Goal: Transaction & Acquisition: Purchase product/service

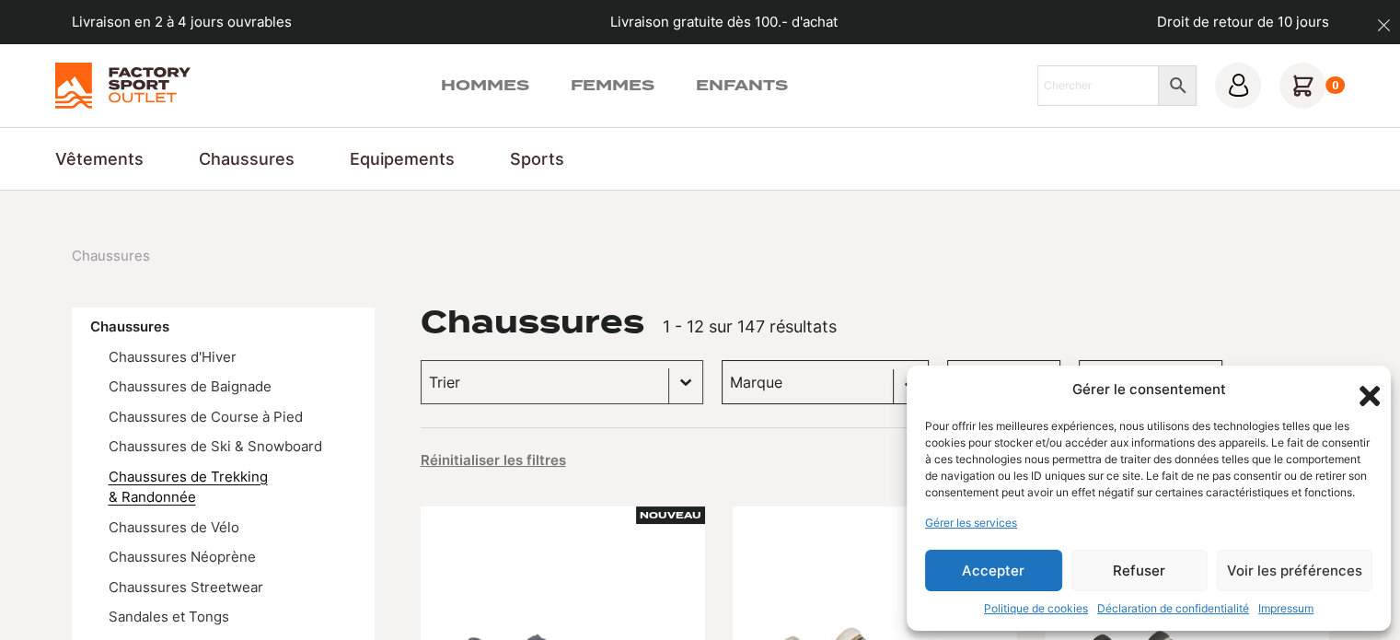
click at [237, 473] on link "Chaussures de Trekking & Randonnée" at bounding box center [188, 487] width 159 height 39
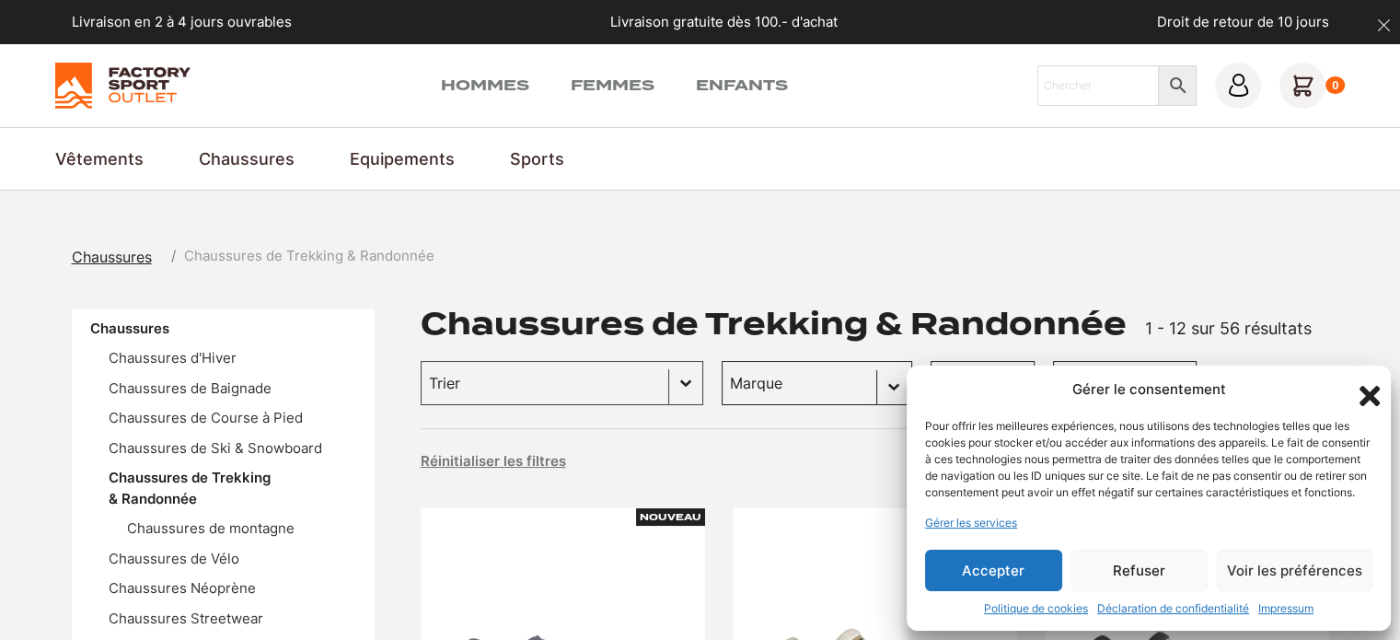
click at [954, 563] on button "Accepter" at bounding box center [993, 569] width 137 height 41
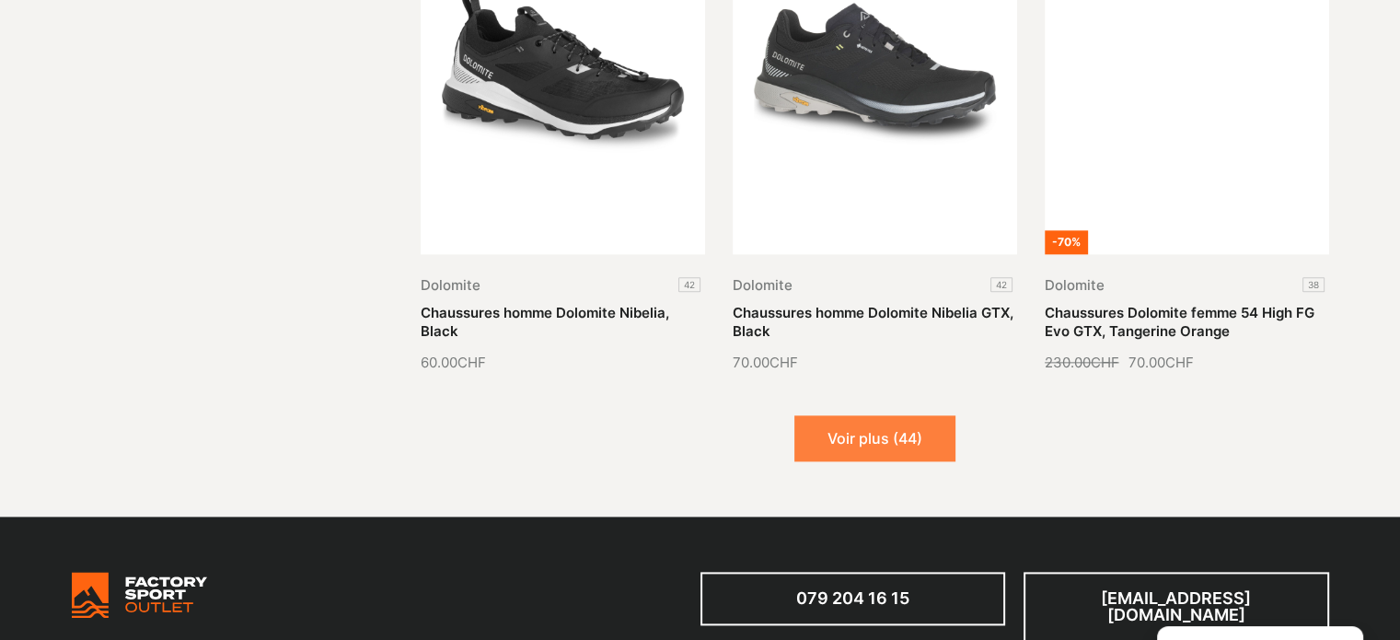
scroll to position [2301, 0]
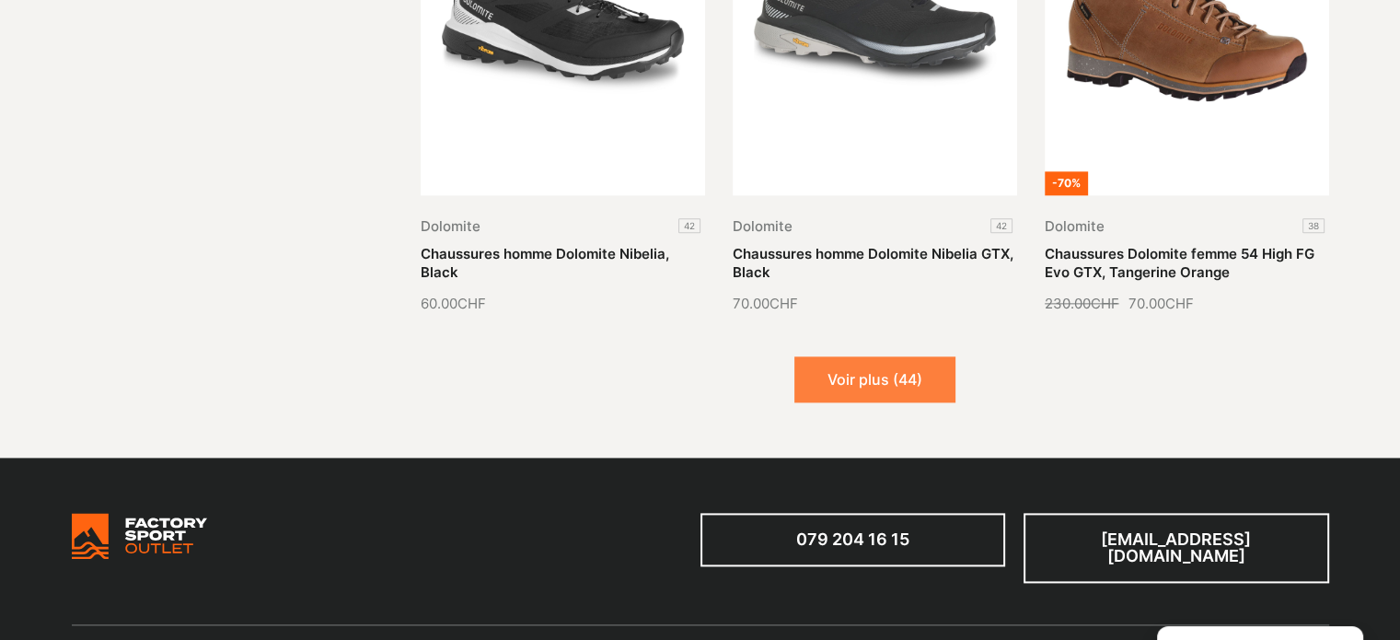
click at [890, 375] on button "Voir plus (44)" at bounding box center [874, 379] width 161 height 46
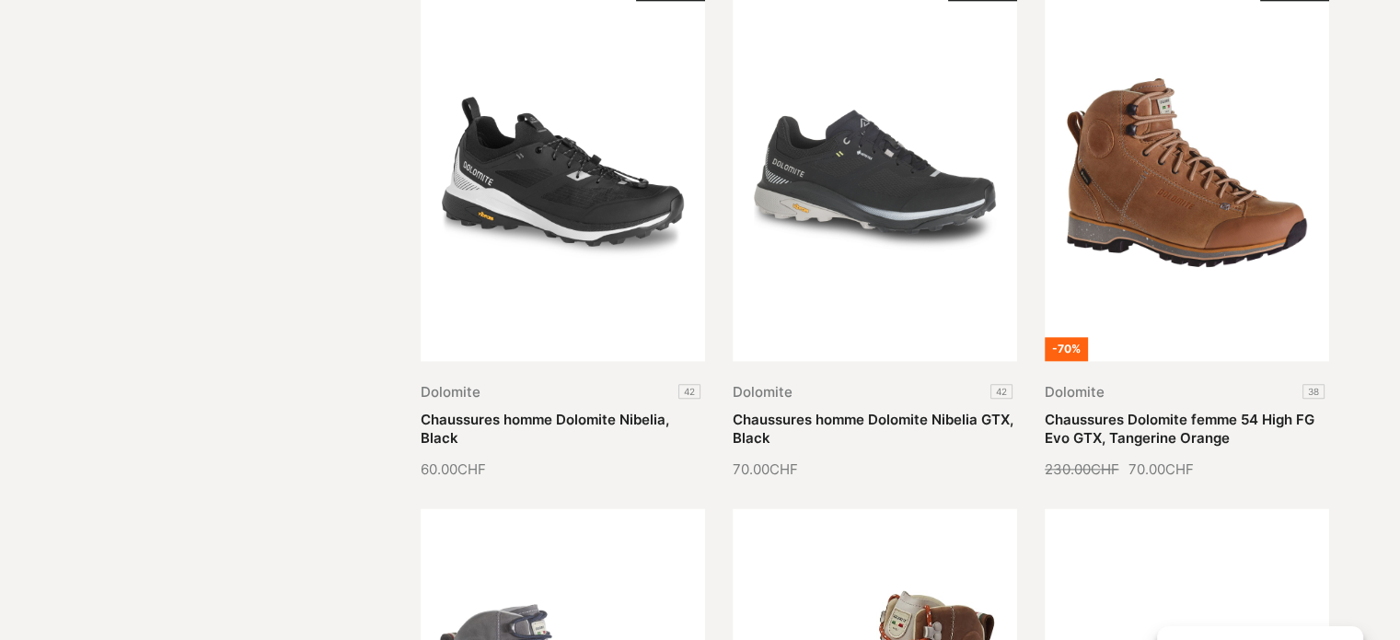
scroll to position [2117, 0]
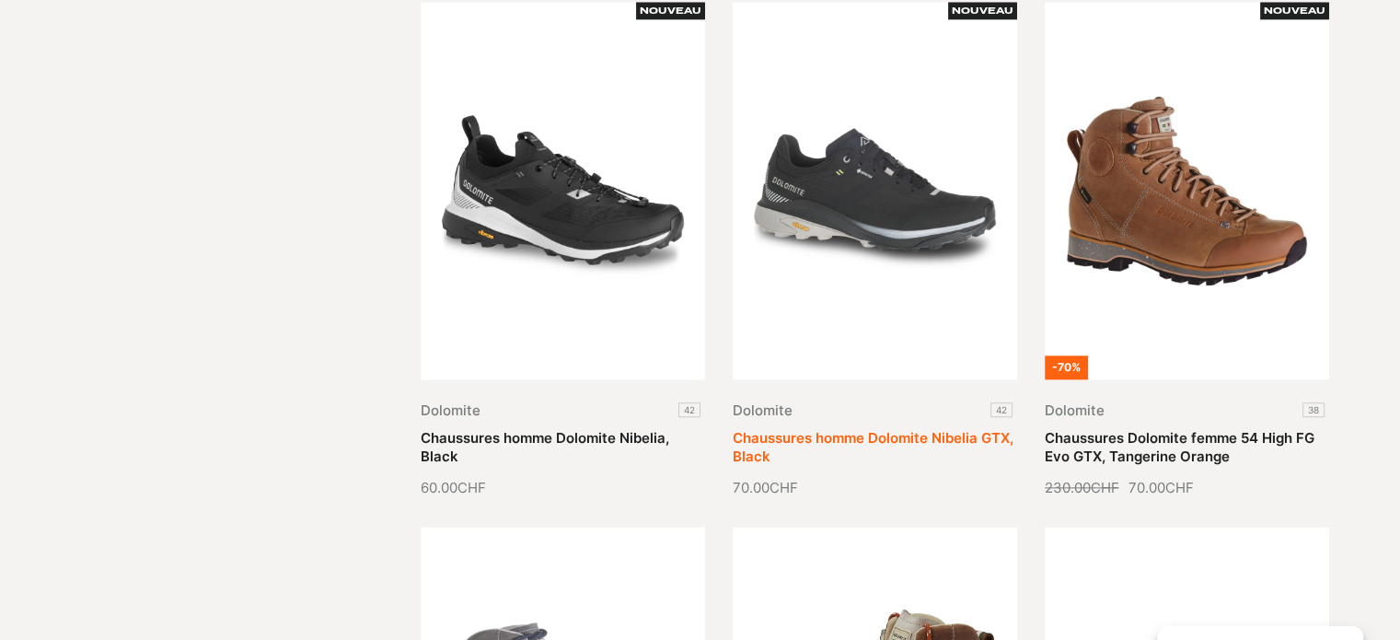
click at [854, 430] on link "Chaussures homme Dolomite Nibelia GTX, Black" at bounding box center [873, 447] width 281 height 36
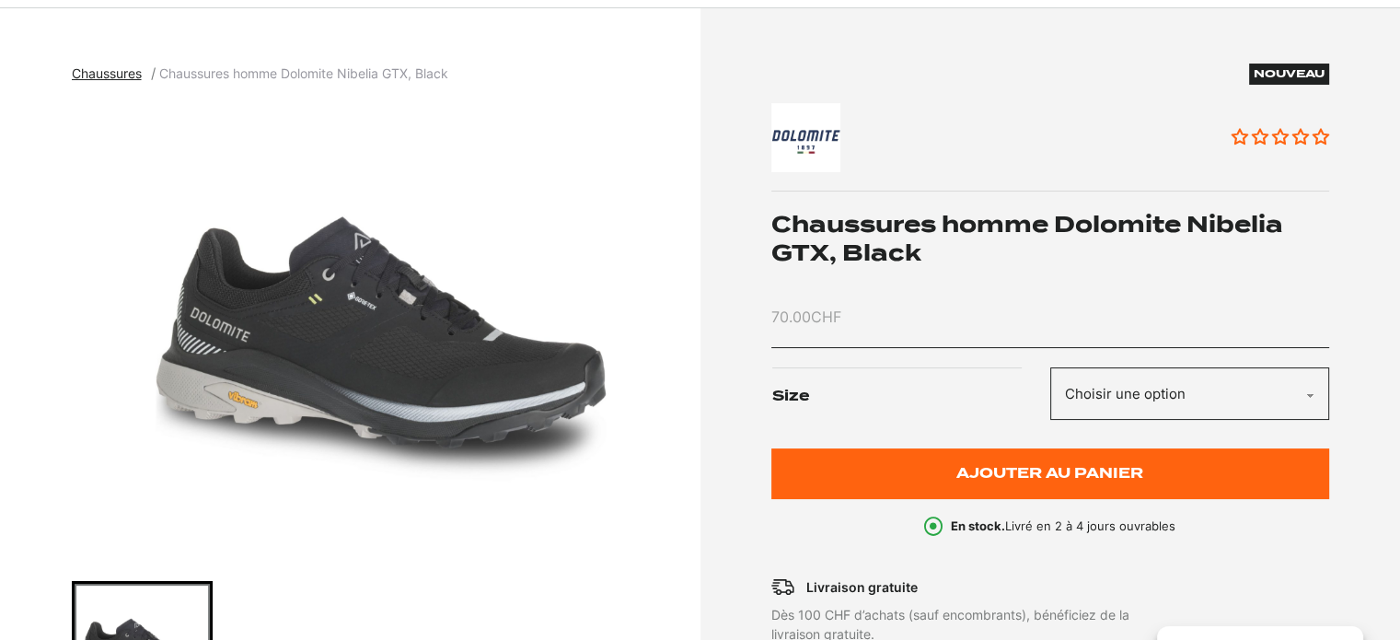
scroll to position [184, 0]
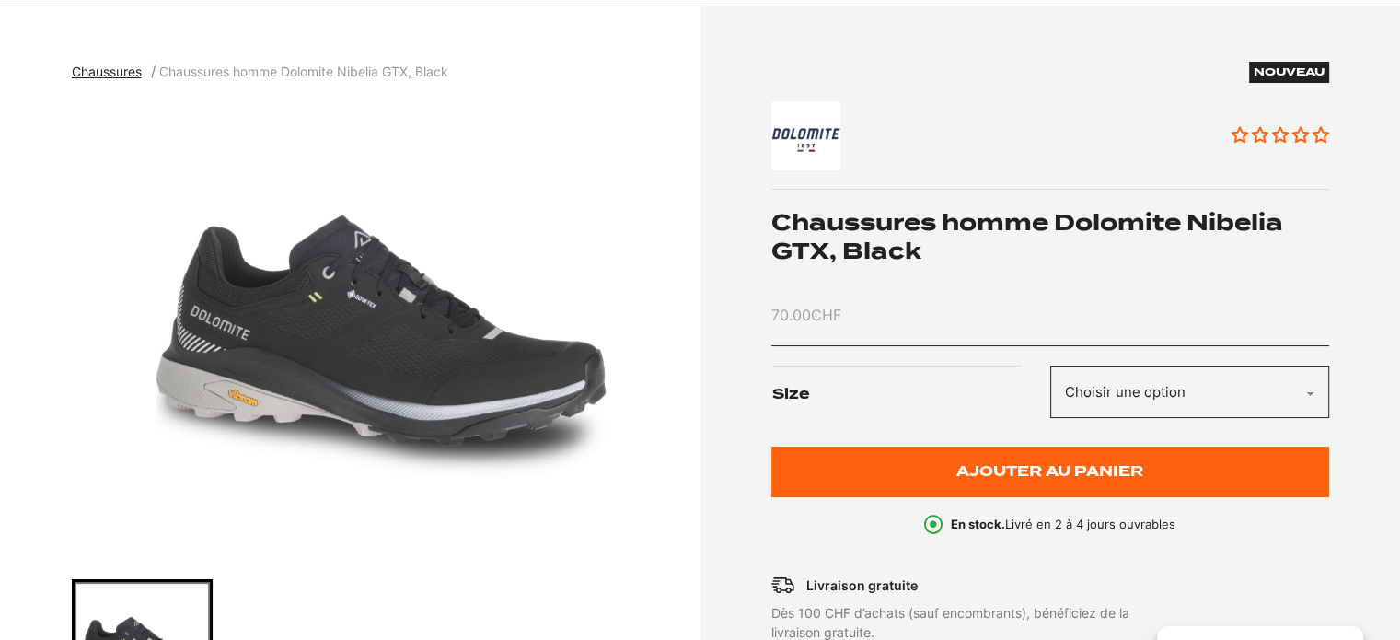
click at [1163, 383] on select "Choisir une option 42" at bounding box center [1189, 391] width 279 height 52
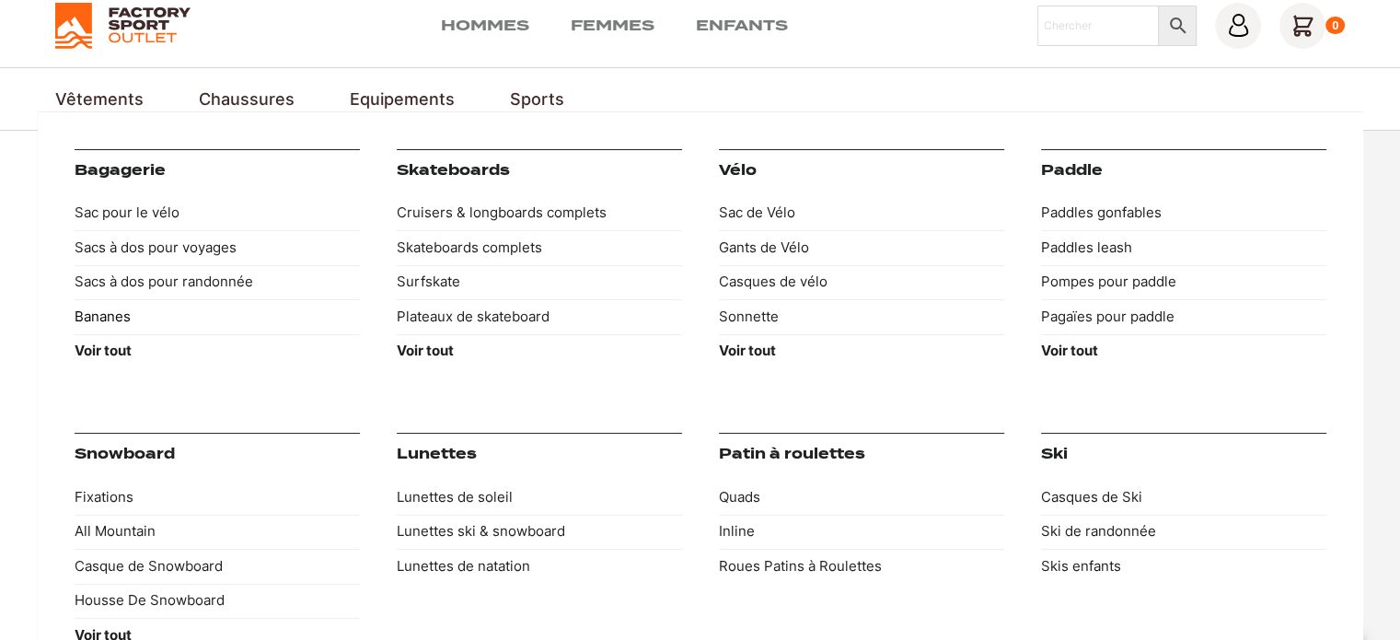
scroll to position [92, 0]
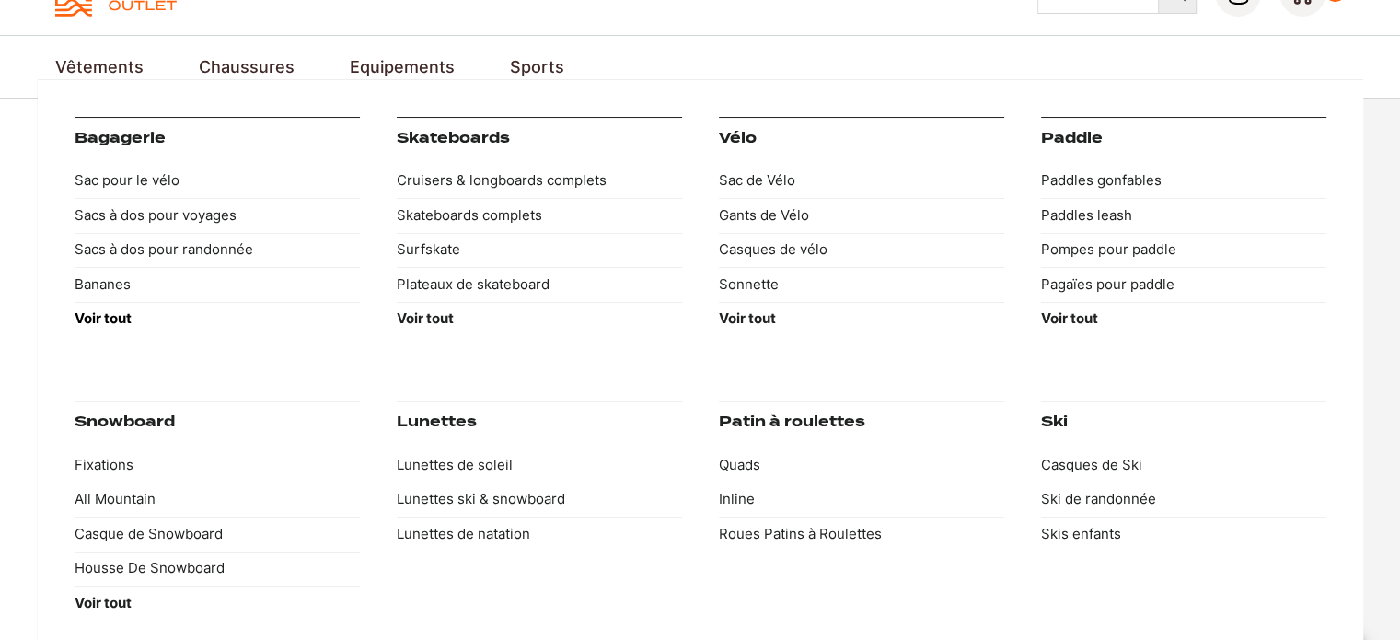
click at [84, 318] on strong "Voir tout" at bounding box center [103, 317] width 57 height 17
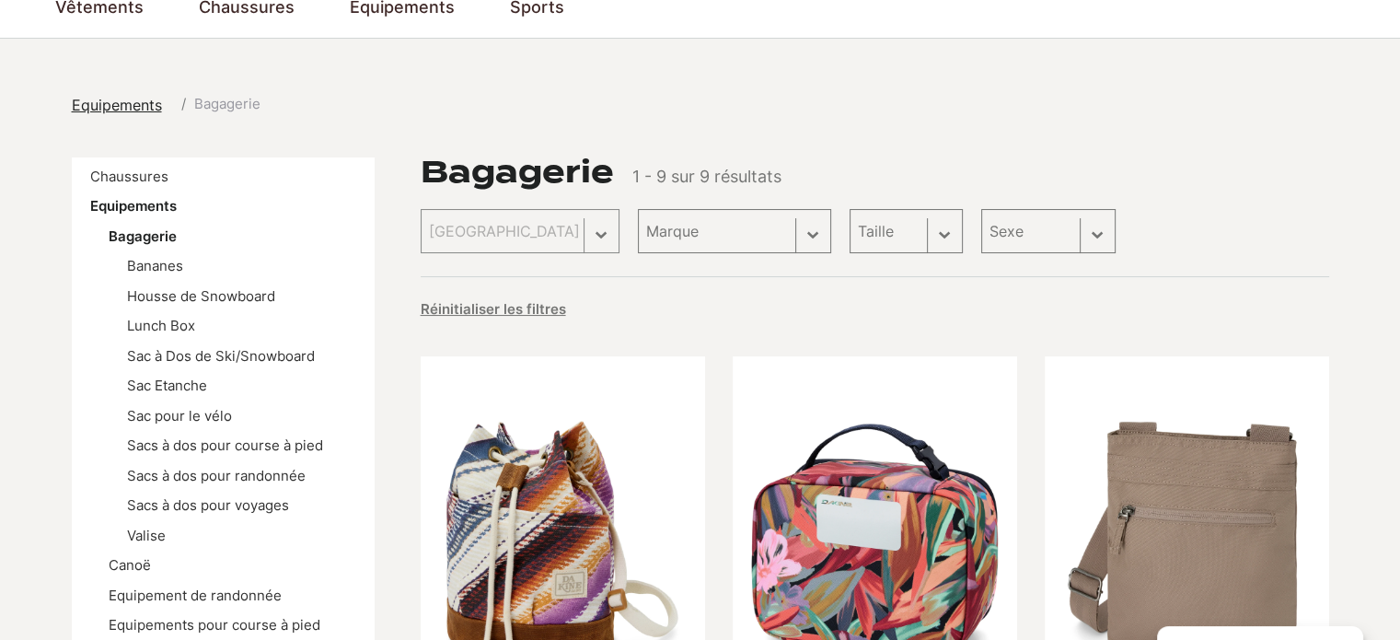
scroll to position [184, 0]
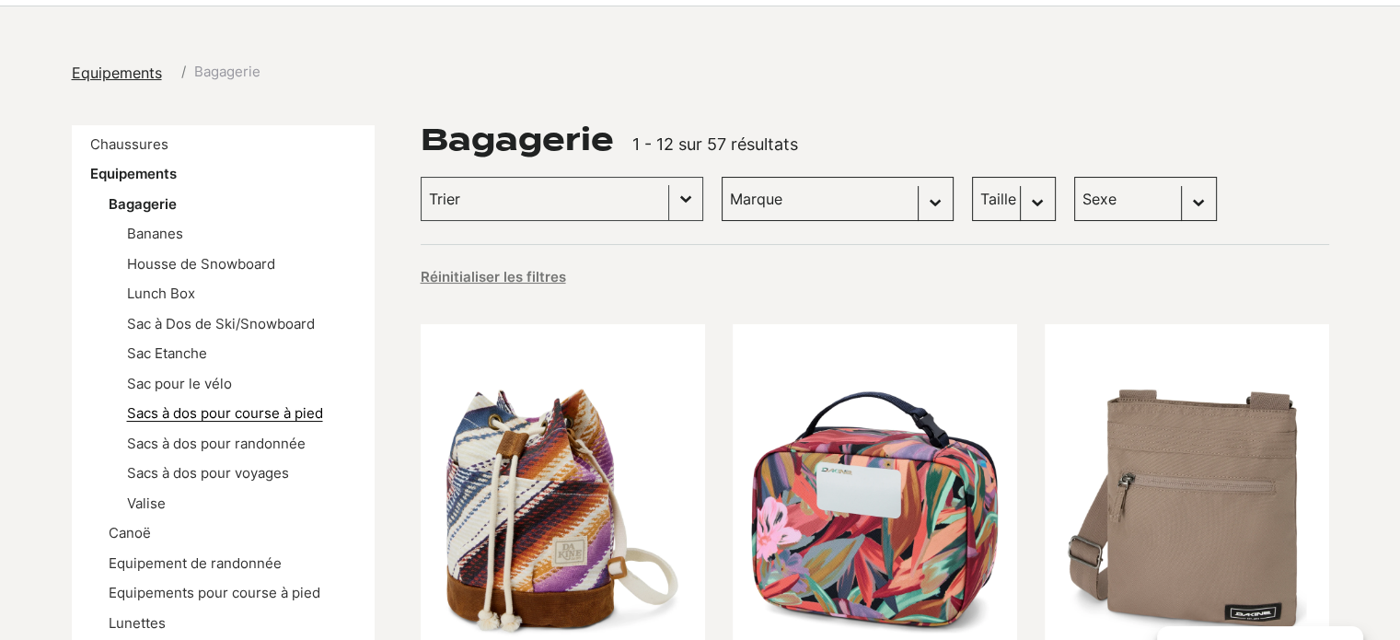
click at [239, 406] on link "Sacs à dos pour course à pied" at bounding box center [225, 412] width 196 height 17
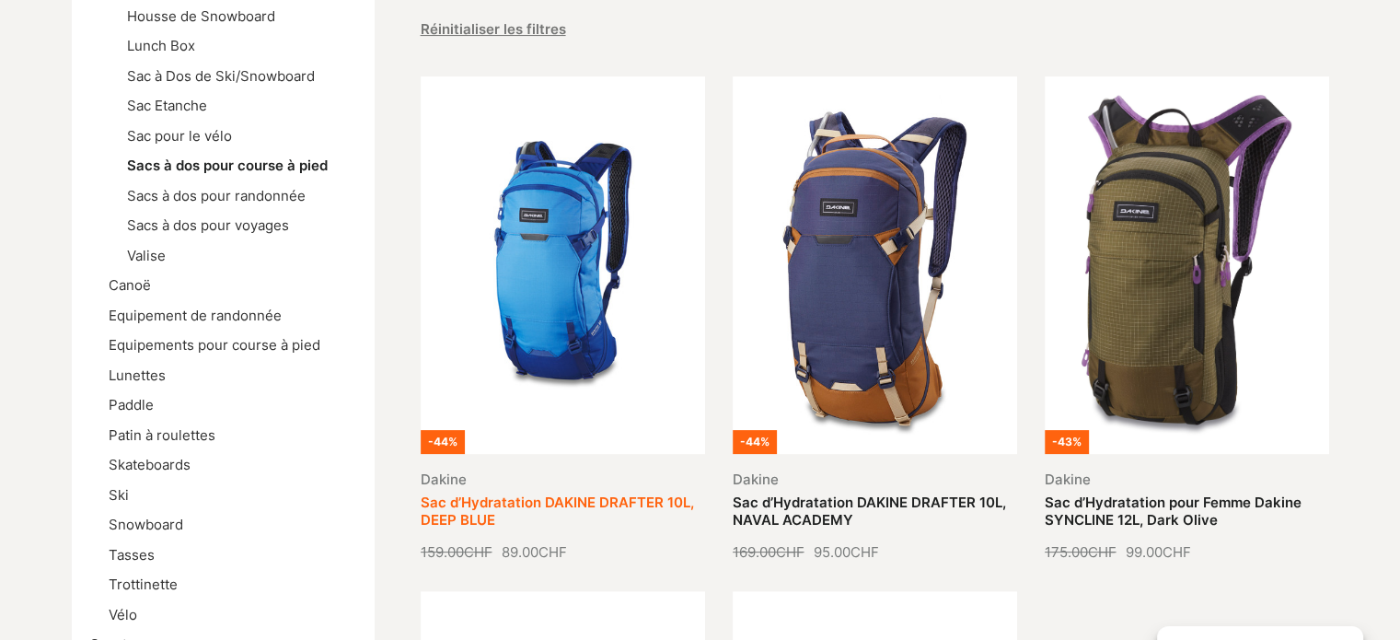
scroll to position [460, 0]
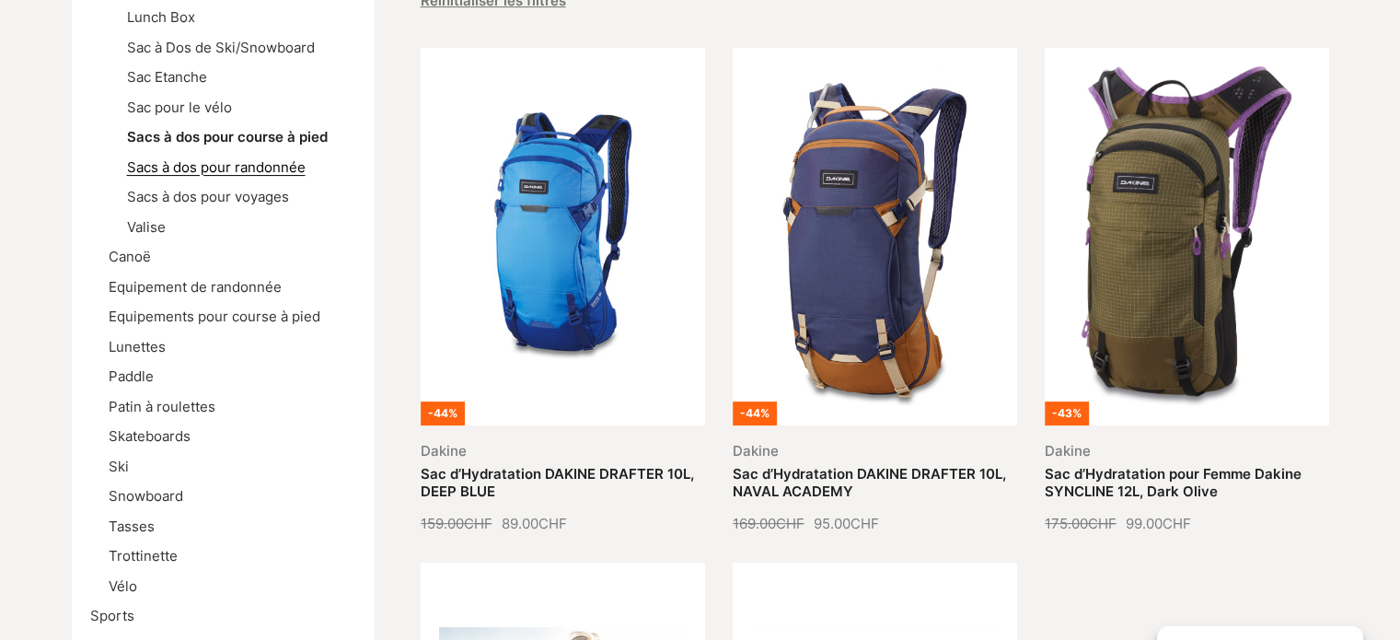
click at [234, 158] on link "Sacs à dos pour randonnée" at bounding box center [216, 166] width 179 height 17
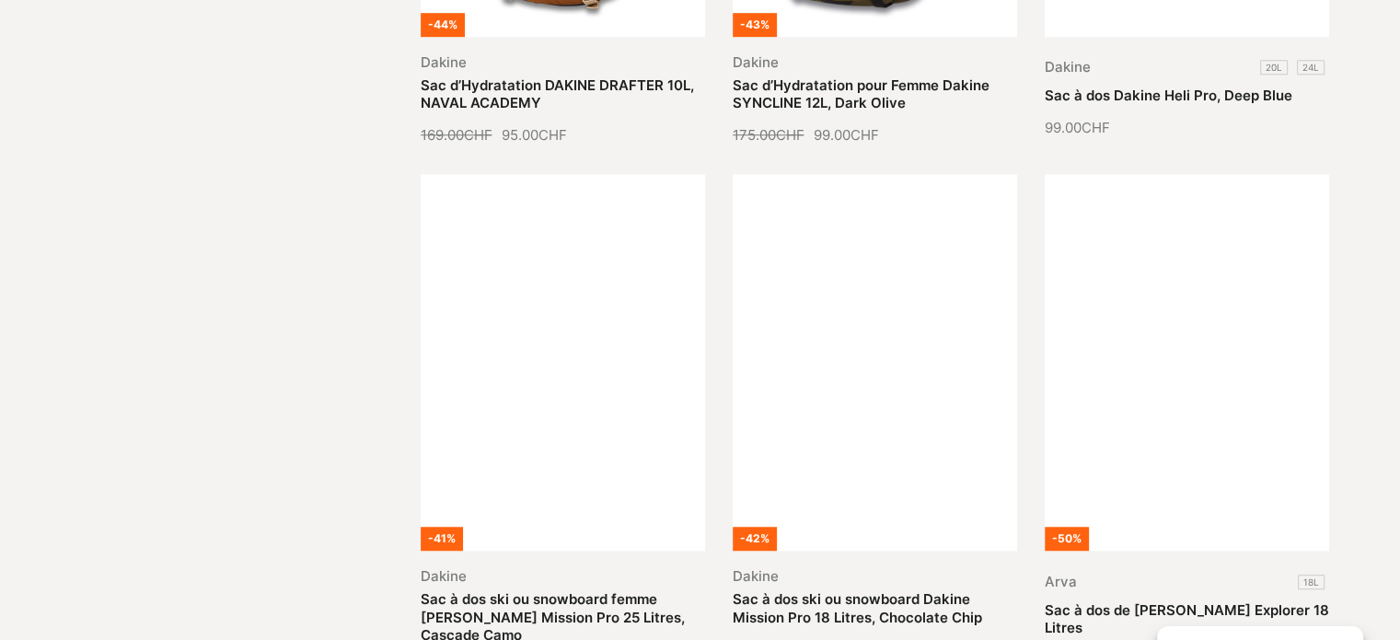
scroll to position [1104, 0]
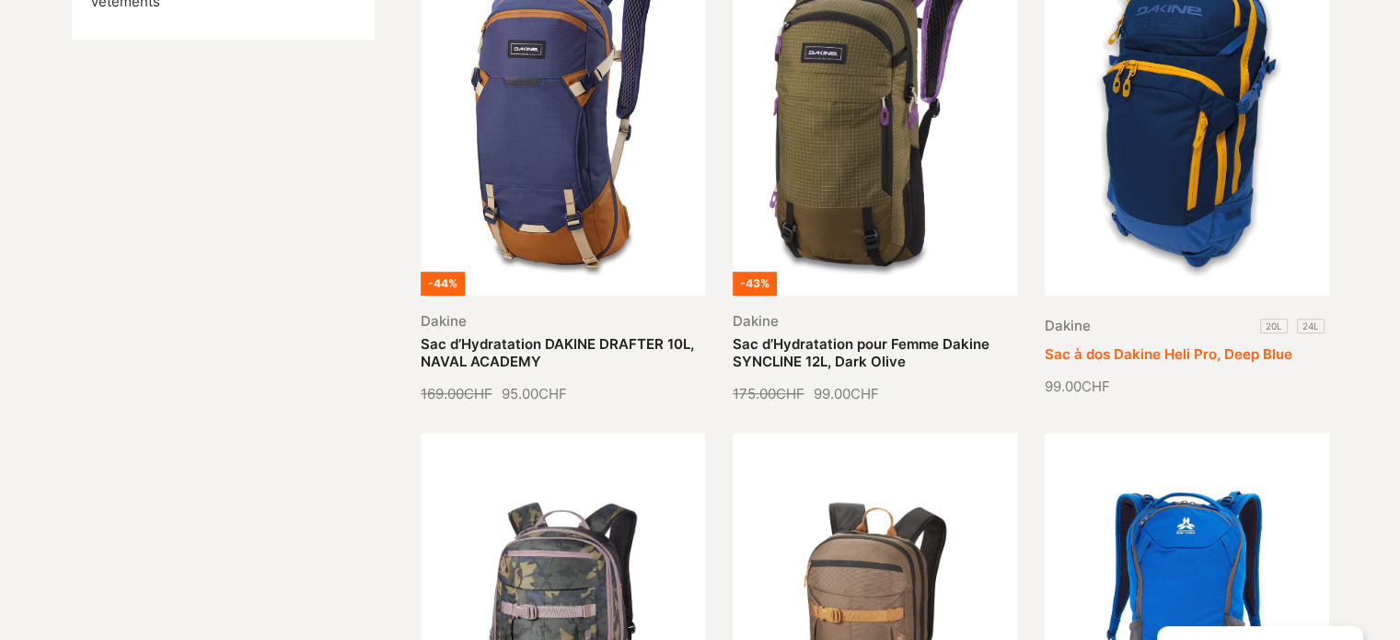
click at [1123, 347] on link "Sac à dos Dakine Heli Pro, Deep Blue" at bounding box center [1169, 353] width 248 height 17
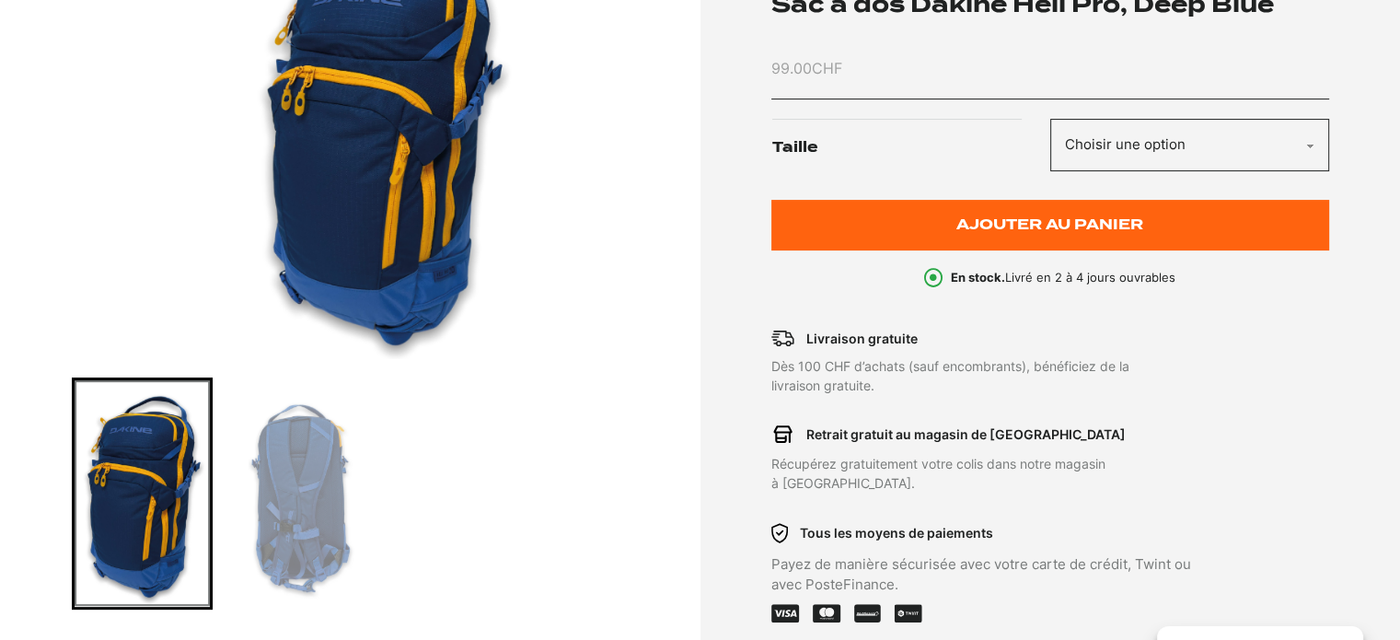
scroll to position [276, 0]
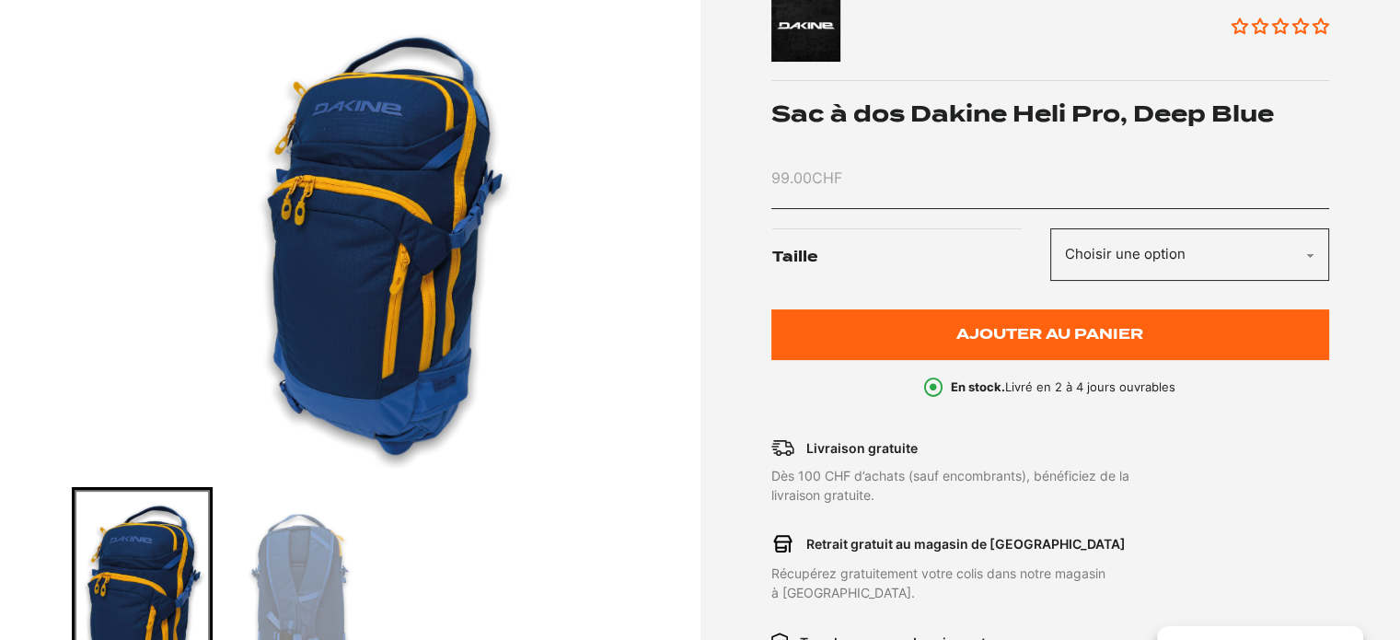
click at [1282, 253] on select "Choisir une option 20L 24L" at bounding box center [1189, 254] width 279 height 52
click at [1050, 228] on select "Choisir une option 20L 24L" at bounding box center [1189, 254] width 279 height 52
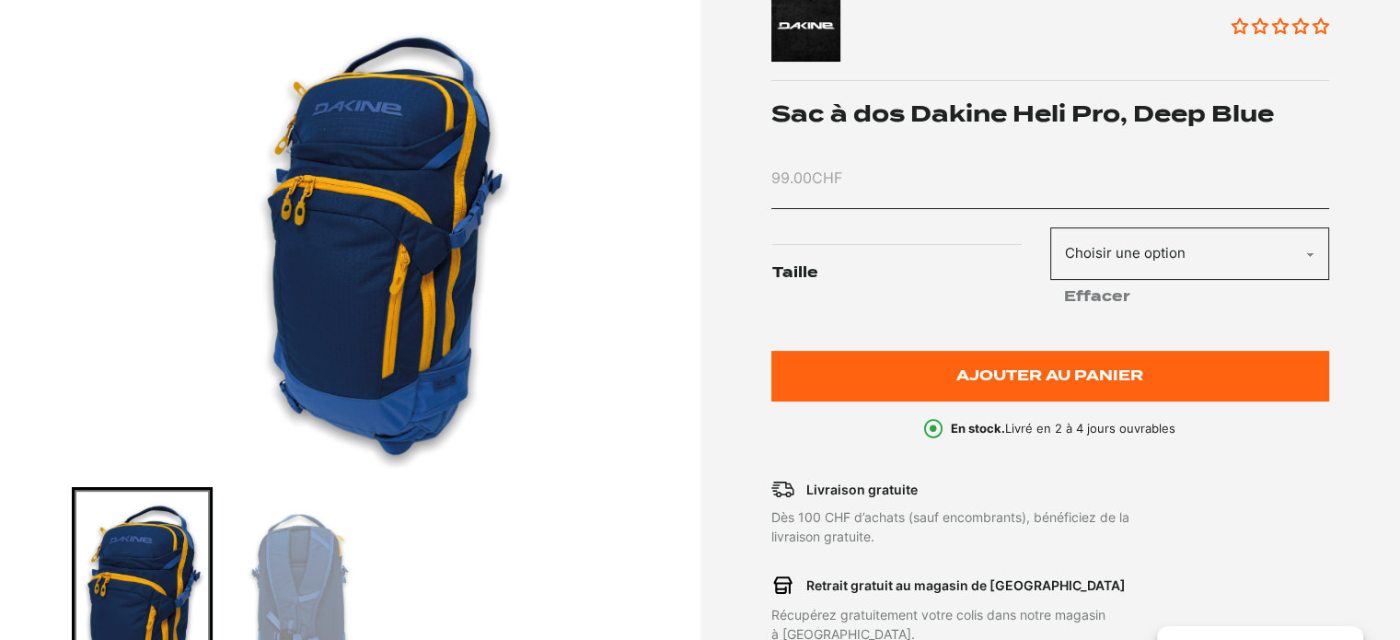
click at [1308, 251] on select "Choisir une option 20L 24L" at bounding box center [1189, 253] width 279 height 52
click at [1050, 227] on select "Choisir une option 20L 24L" at bounding box center [1189, 253] width 279 height 52
select select "20L"
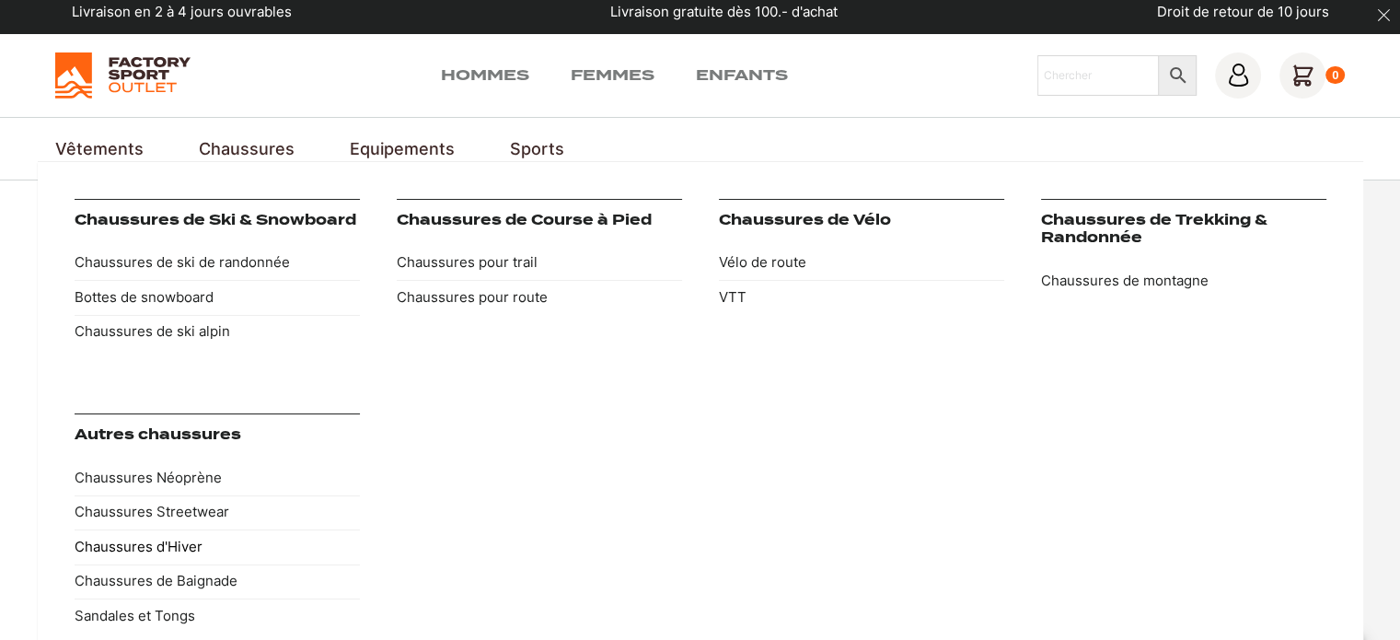
scroll to position [0, 0]
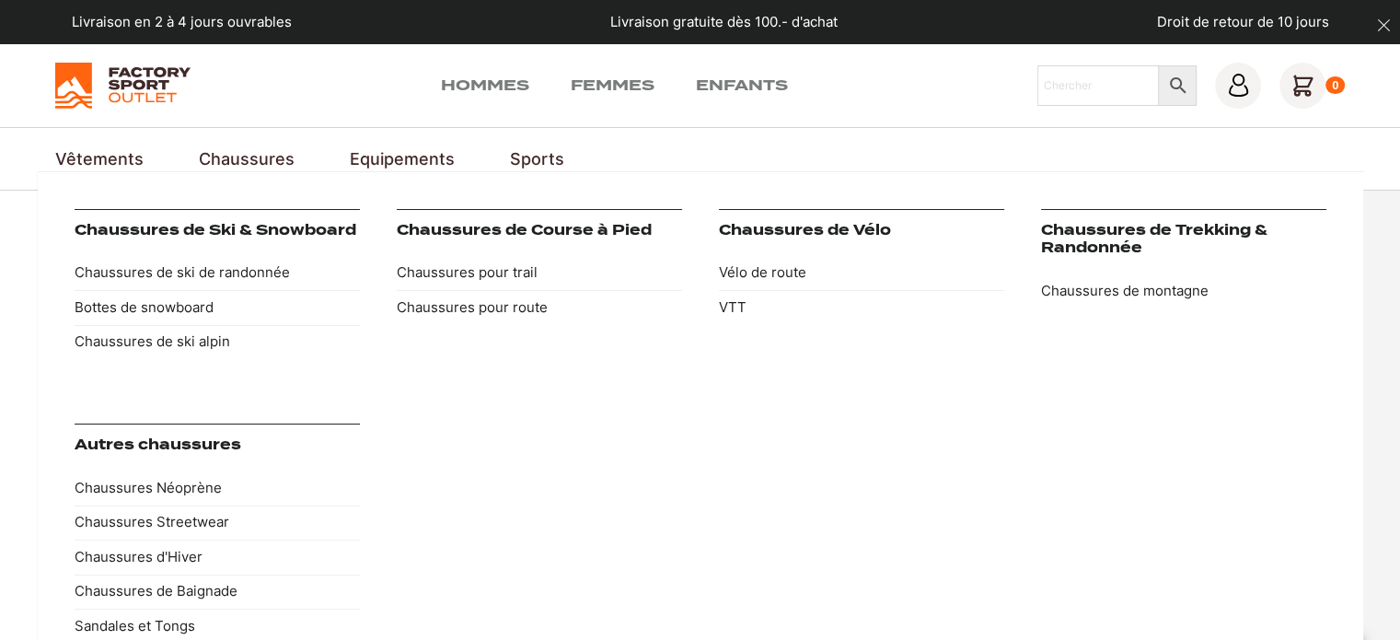
click at [232, 156] on link "Chaussures" at bounding box center [247, 158] width 96 height 25
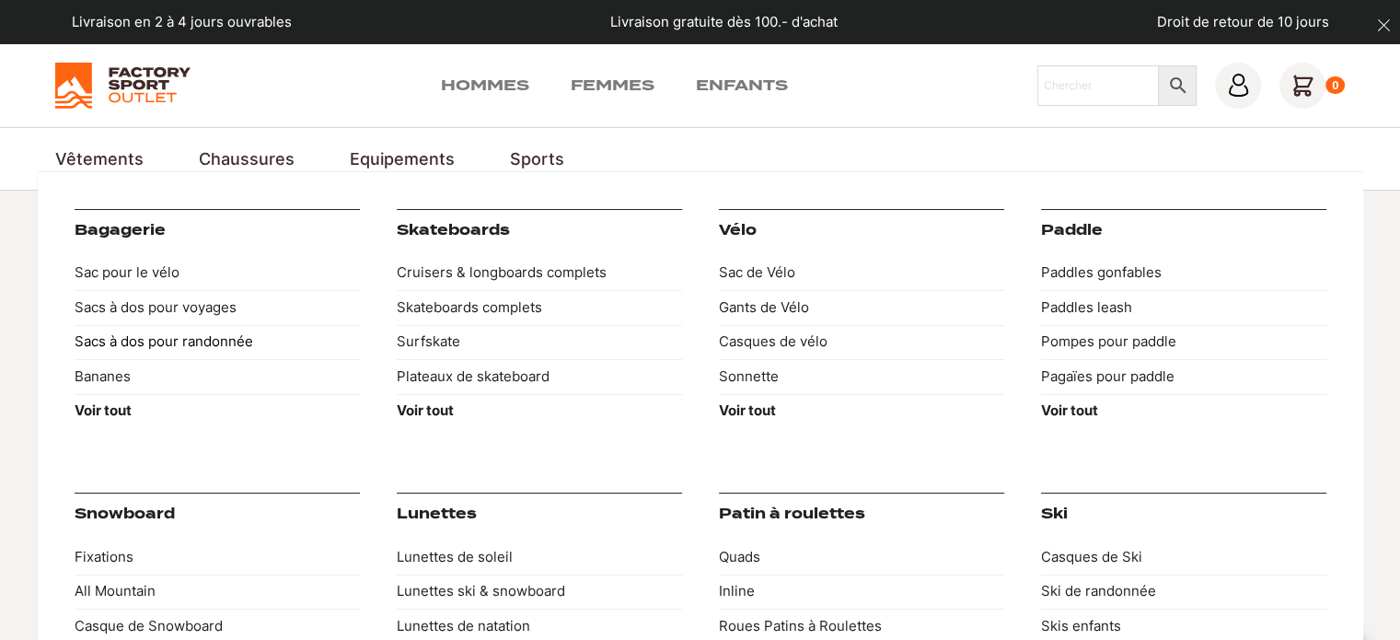
click at [181, 335] on link "Sacs à dos pour randonnée" at bounding box center [217, 342] width 285 height 35
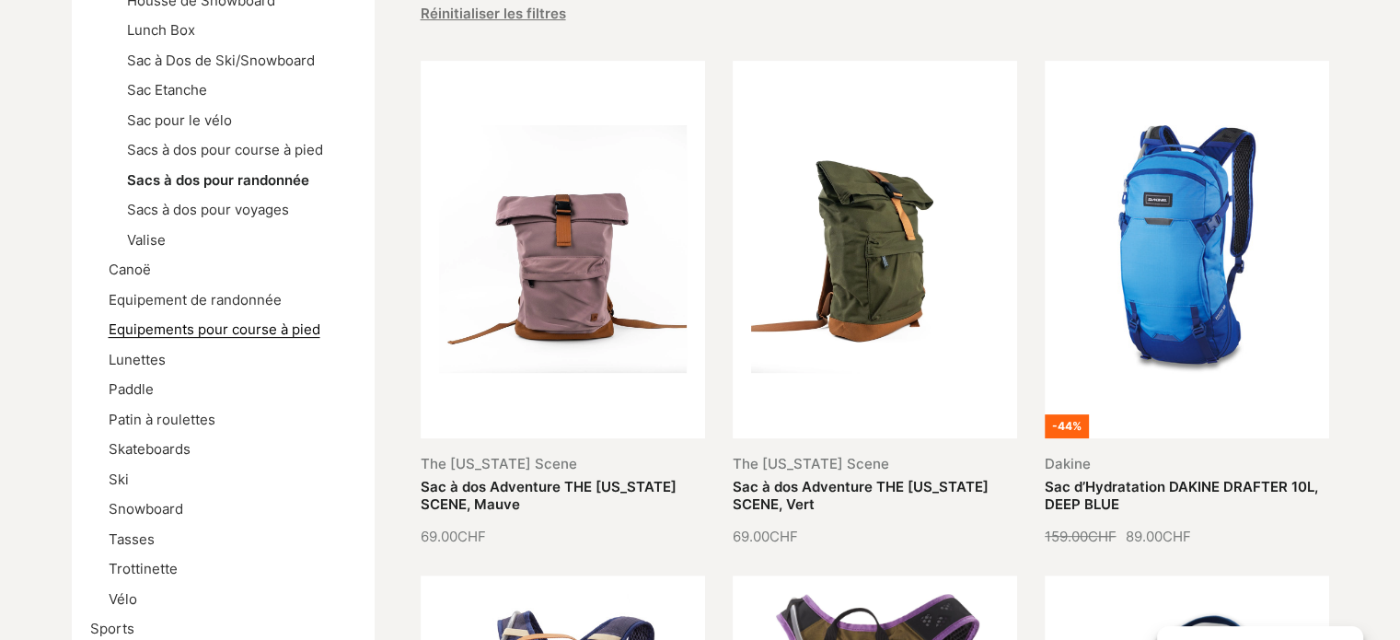
scroll to position [368, 0]
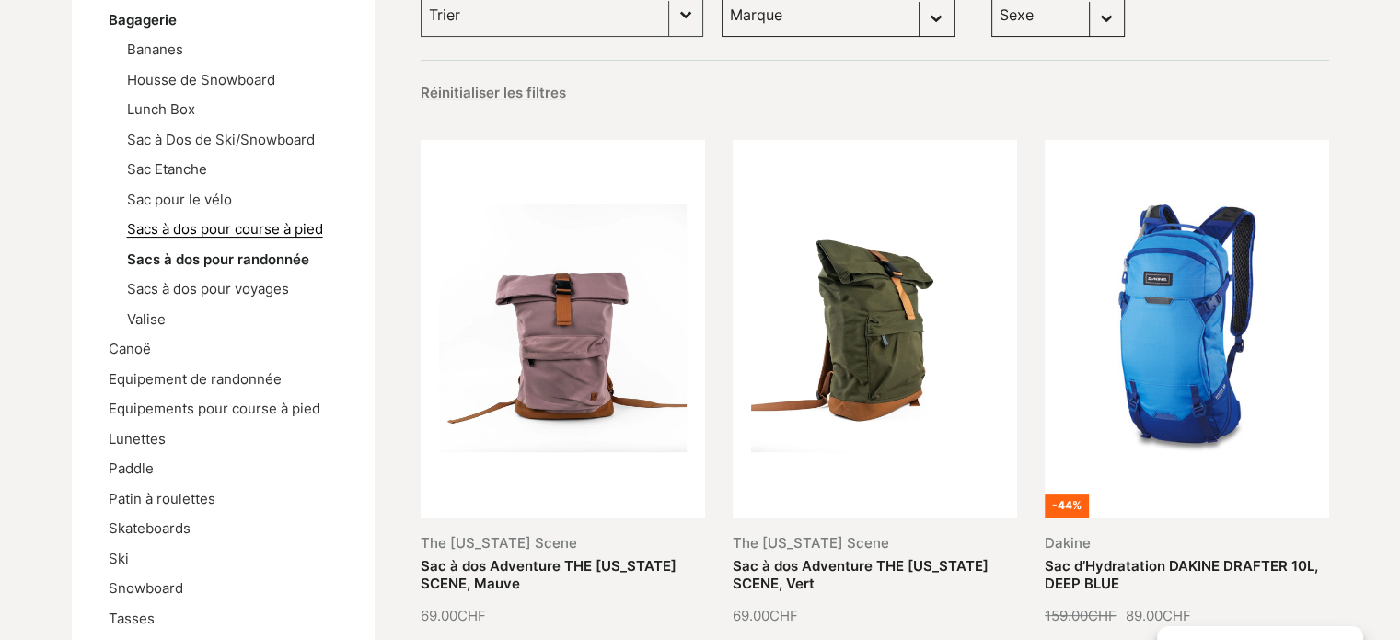
click at [271, 226] on link "Sacs à dos pour course à pied" at bounding box center [225, 228] width 196 height 17
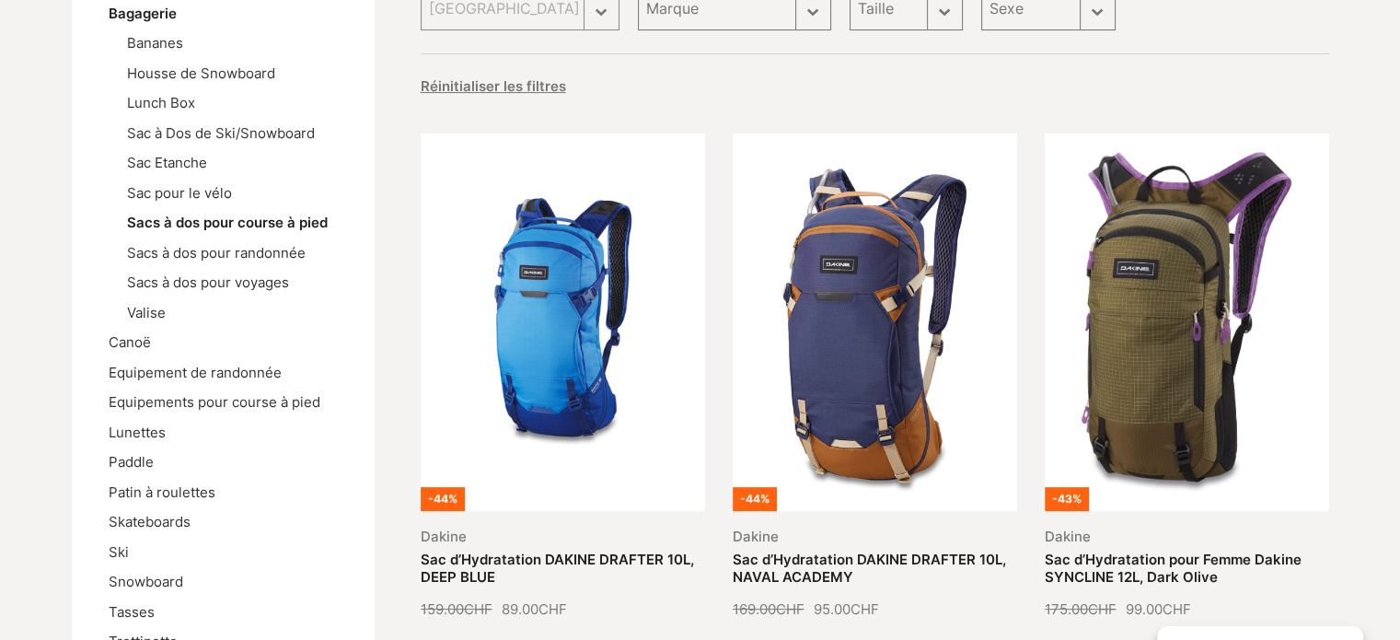
scroll to position [460, 0]
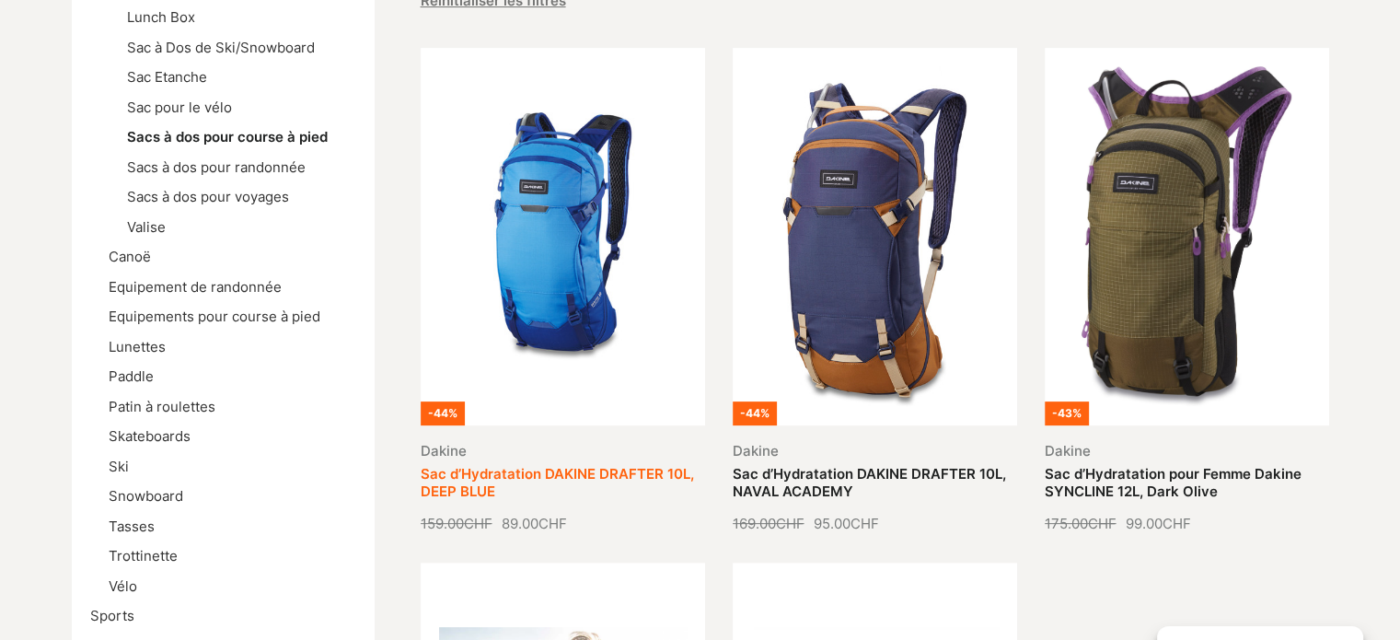
click at [550, 465] on link "Sac d’Hydratation DAKINE DRAFTER 10L, DEEP BLUE" at bounding box center [557, 483] width 273 height 36
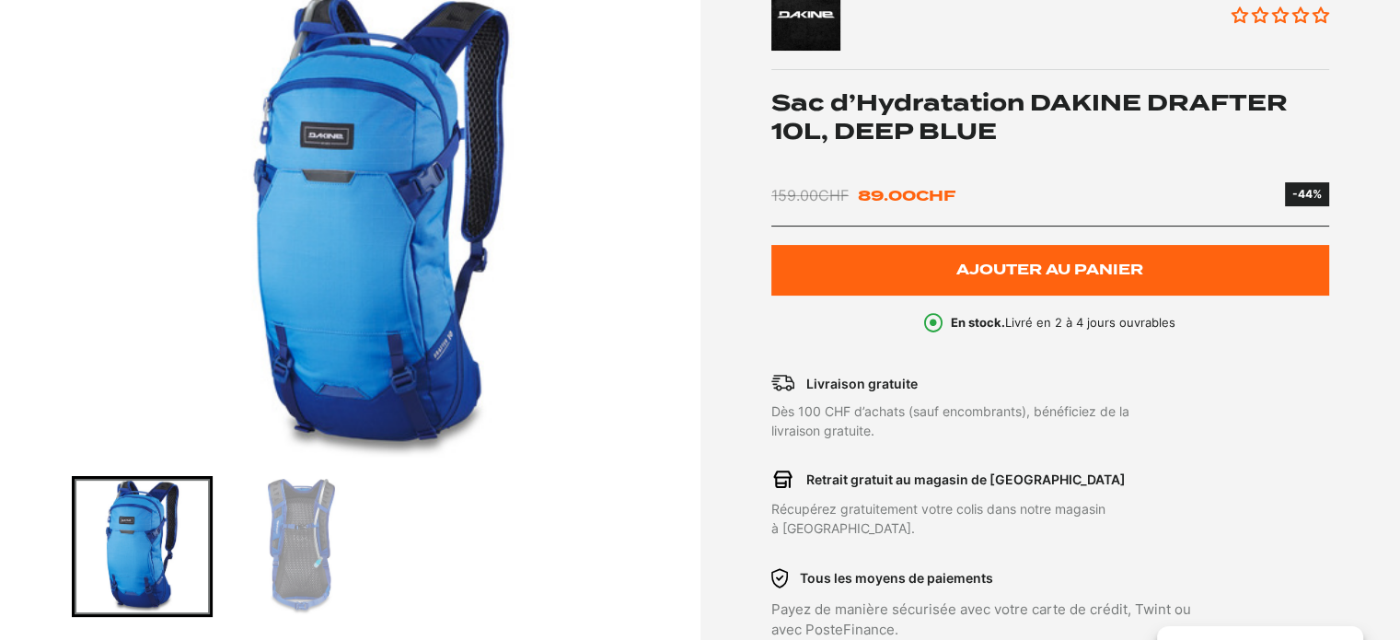
scroll to position [276, 0]
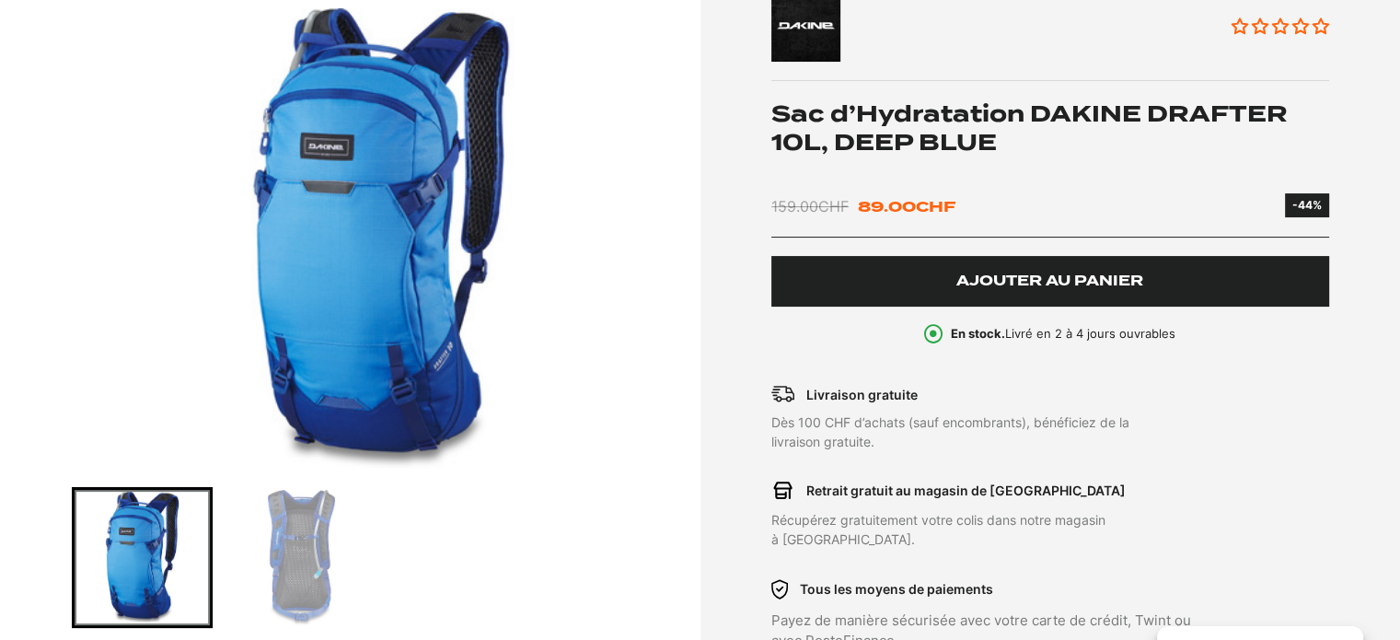
click at [1012, 273] on span "Ajouter au panier" at bounding box center [1049, 281] width 187 height 16
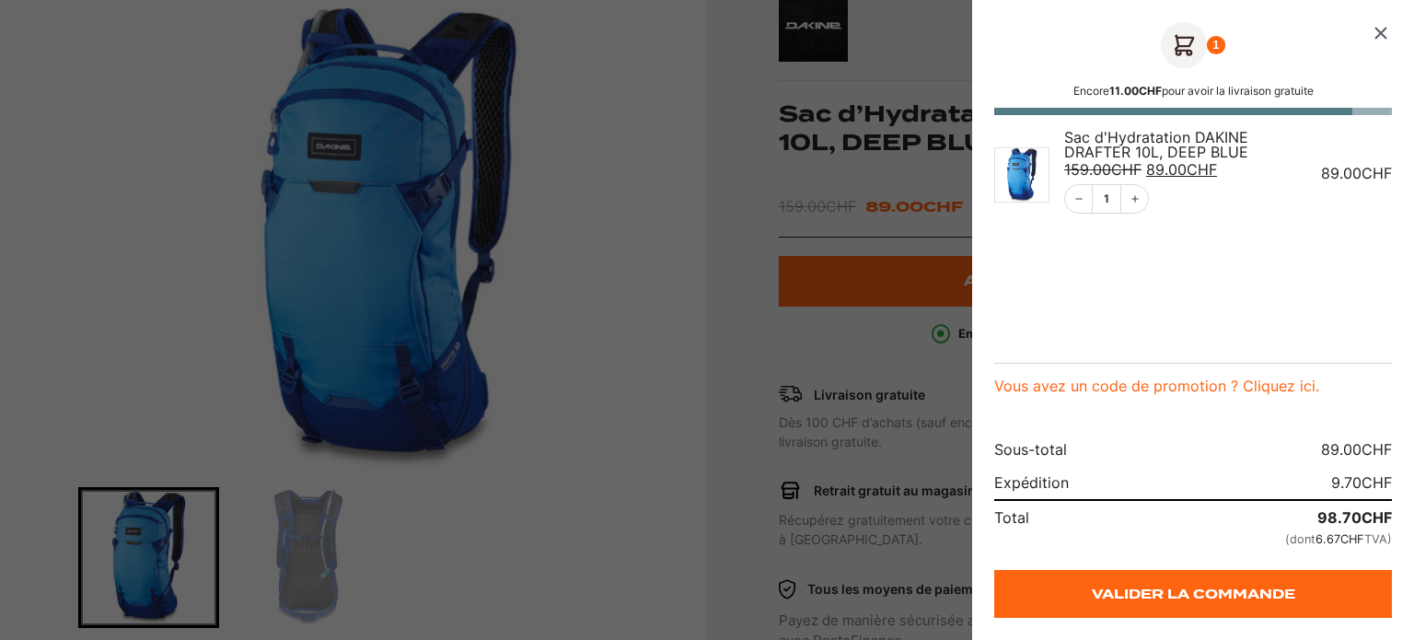
click at [1380, 29] on icon "Fermer le panier" at bounding box center [1380, 33] width 22 height 22
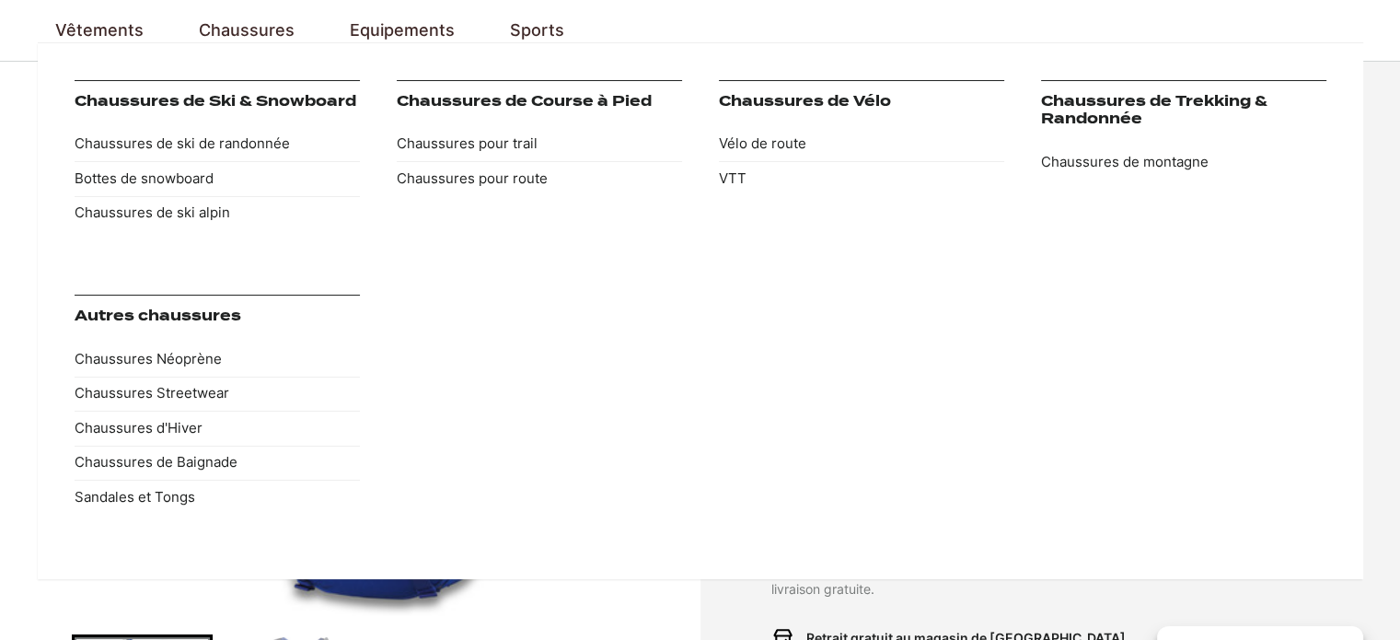
scroll to position [184, 0]
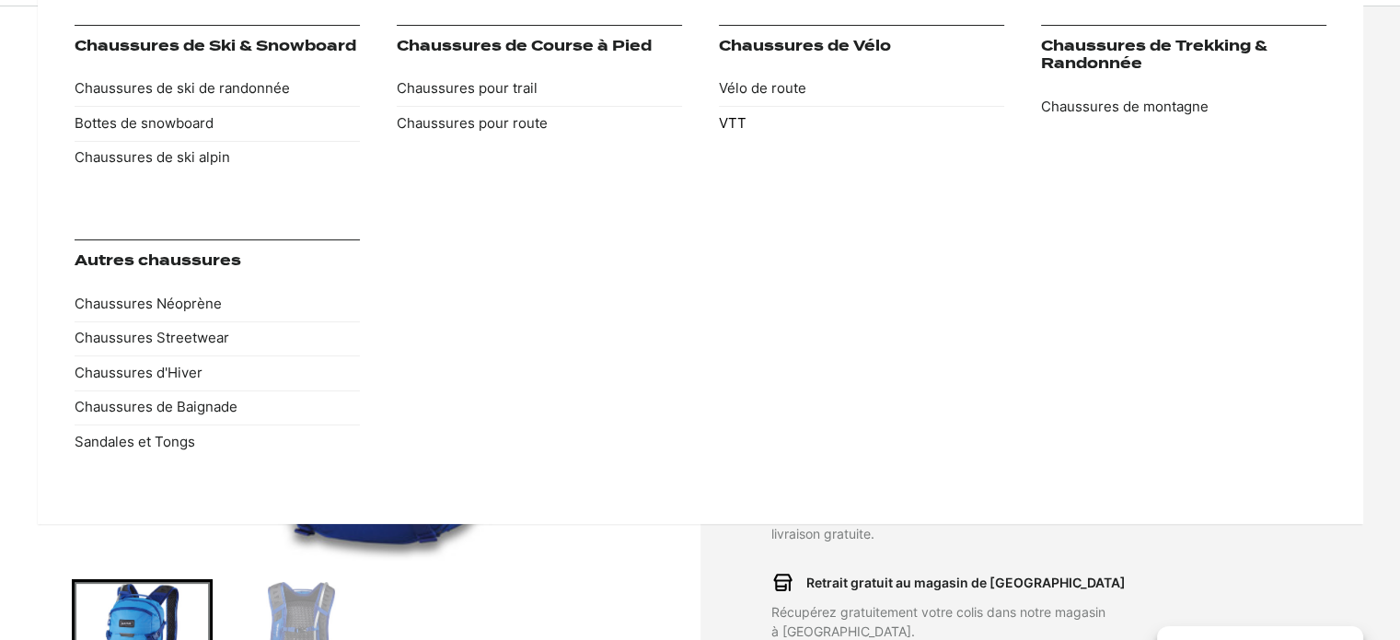
click at [736, 117] on link "VTT" at bounding box center [861, 123] width 285 height 35
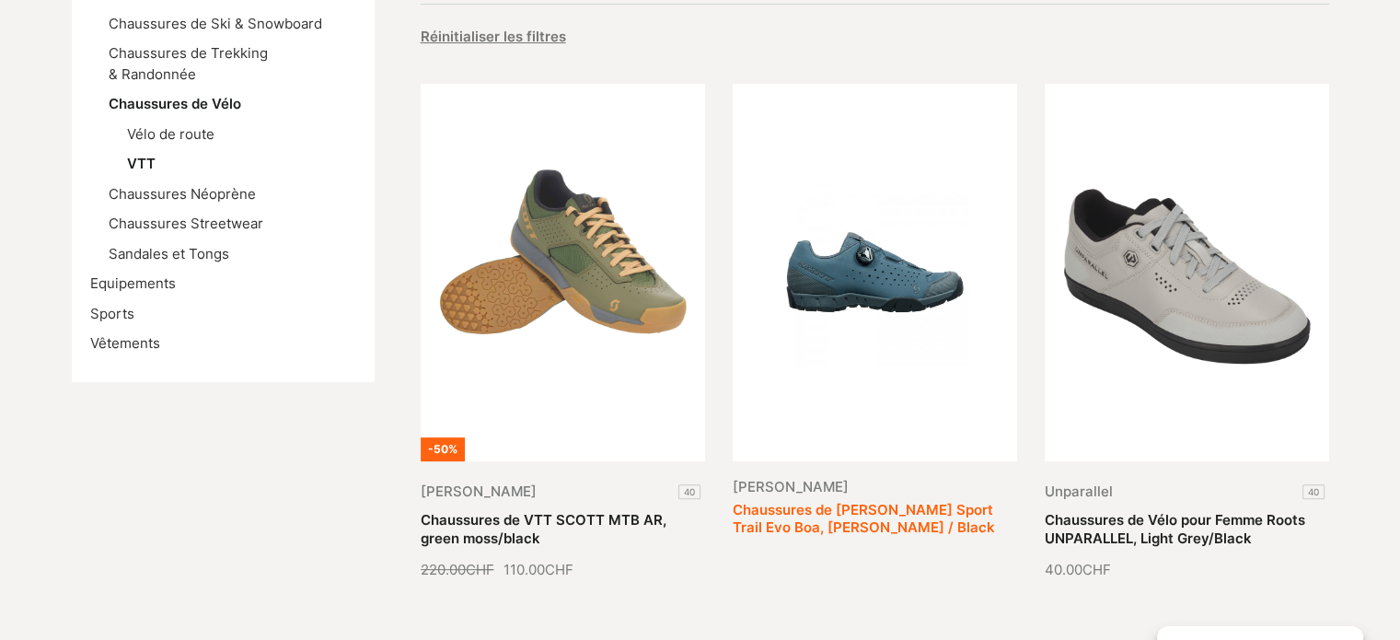
scroll to position [460, 0]
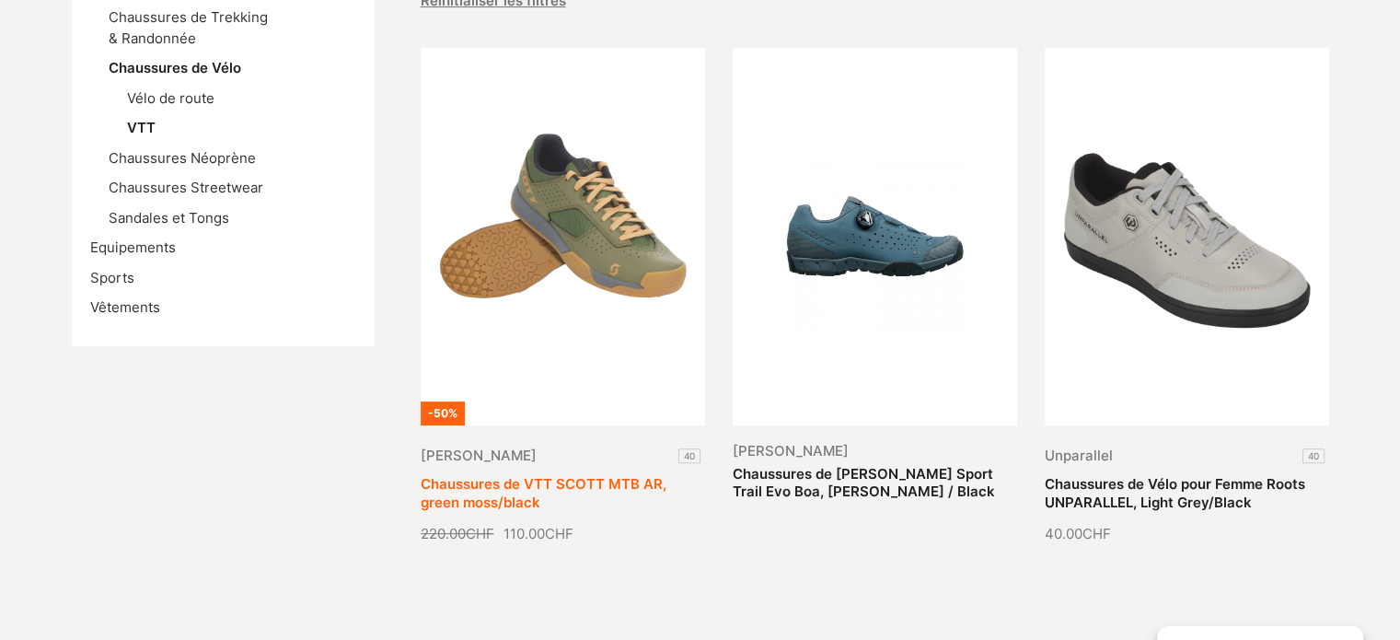
click at [606, 475] on link "Chaussures de VTT SCOTT MTB AR, green moss/black" at bounding box center [544, 493] width 246 height 36
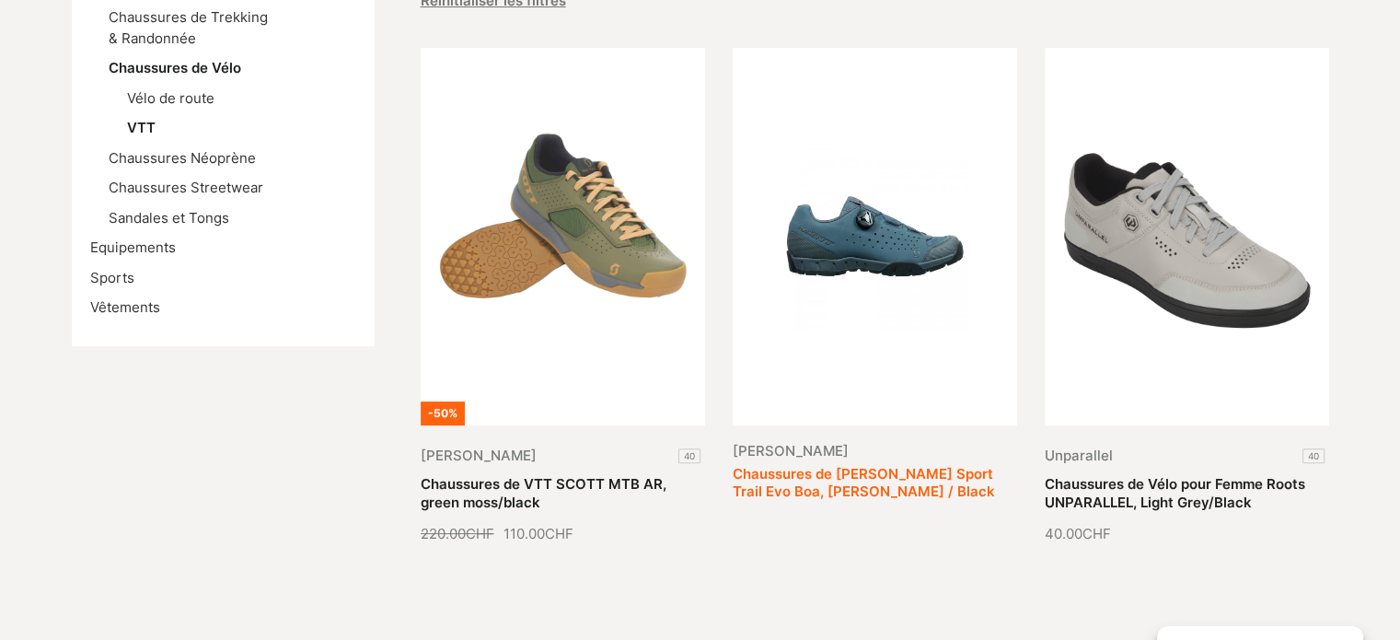
click at [868, 465] on link "Chaussures de vélo Scott Sport Trail Evo Boa, Matt Blue / Black" at bounding box center [864, 483] width 262 height 36
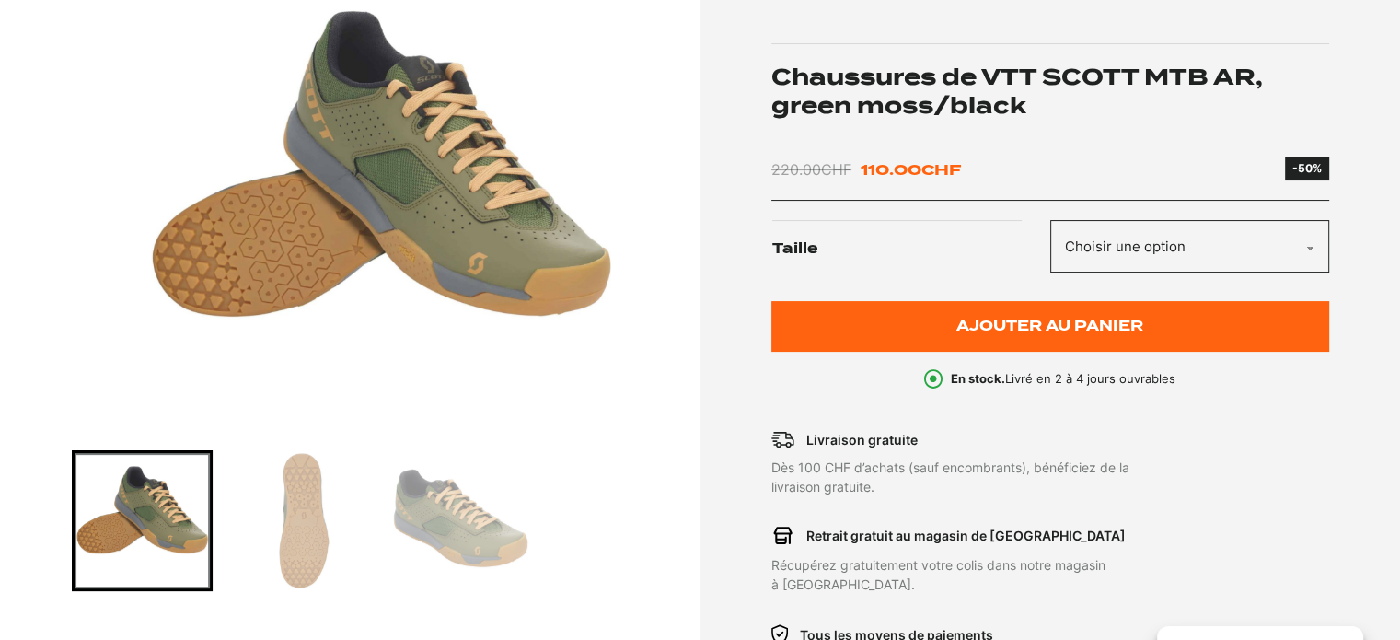
scroll to position [368, 0]
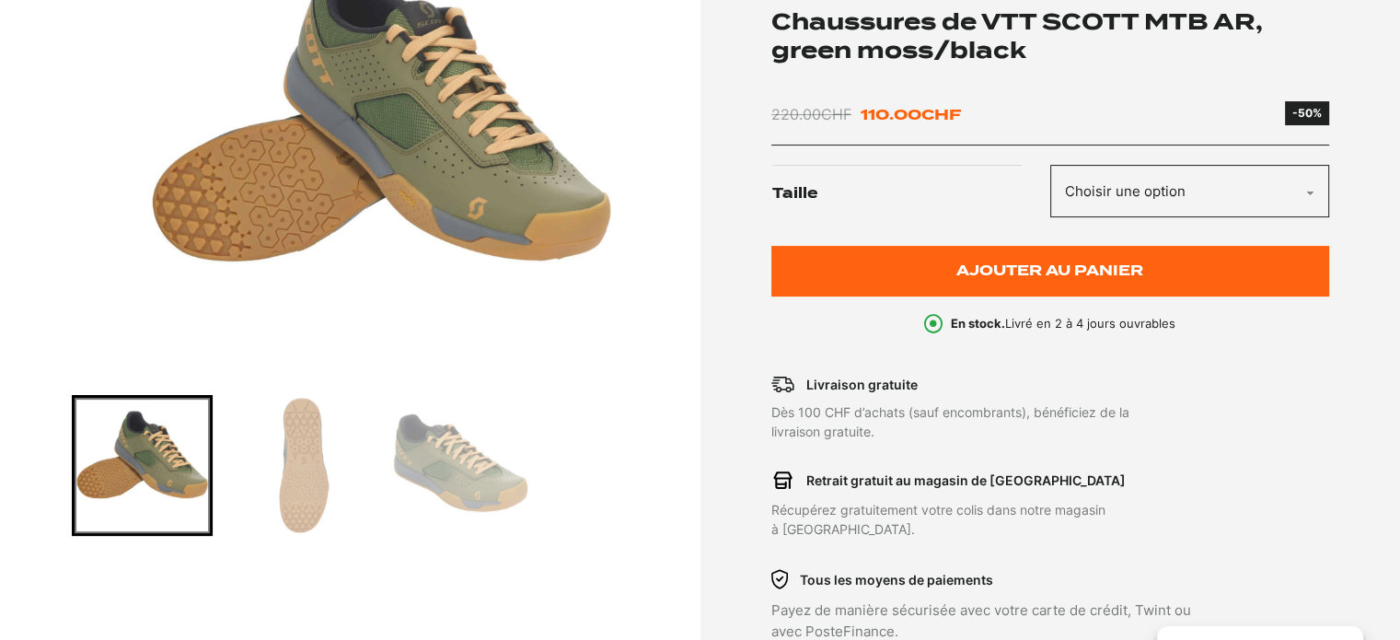
click at [298, 441] on img "Go to slide 2" at bounding box center [301, 465] width 135 height 135
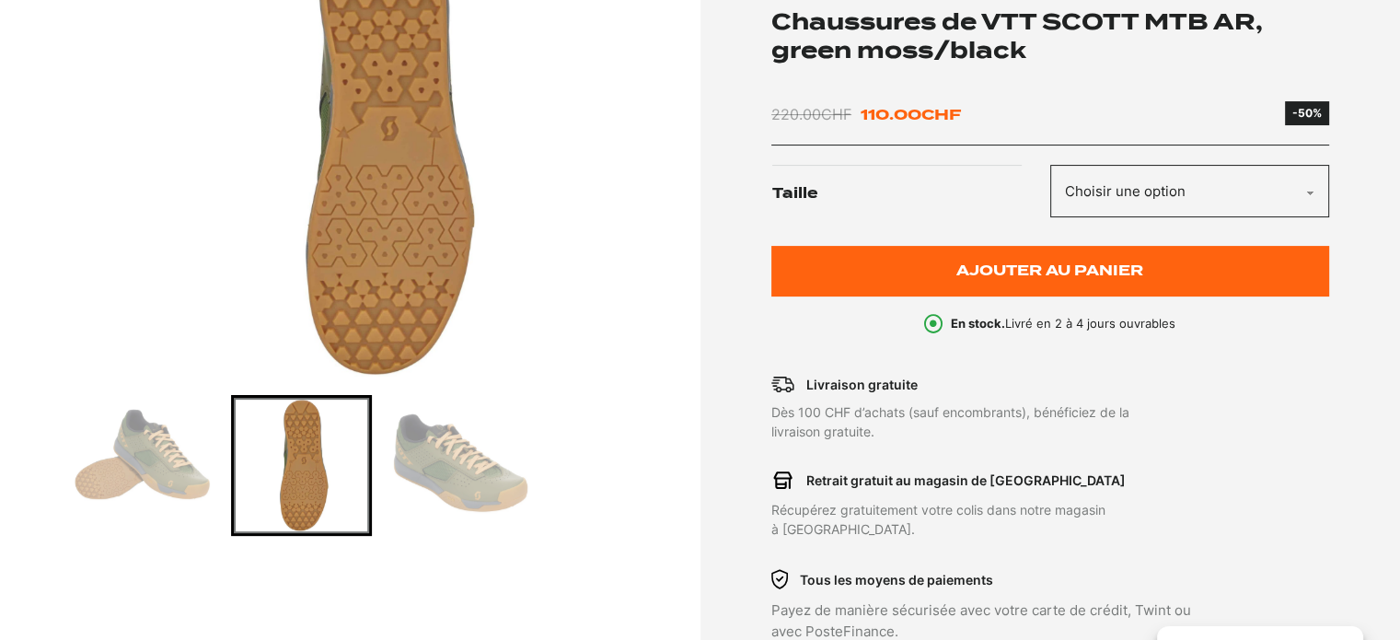
click at [474, 467] on img "Go to slide 3" at bounding box center [460, 465] width 135 height 135
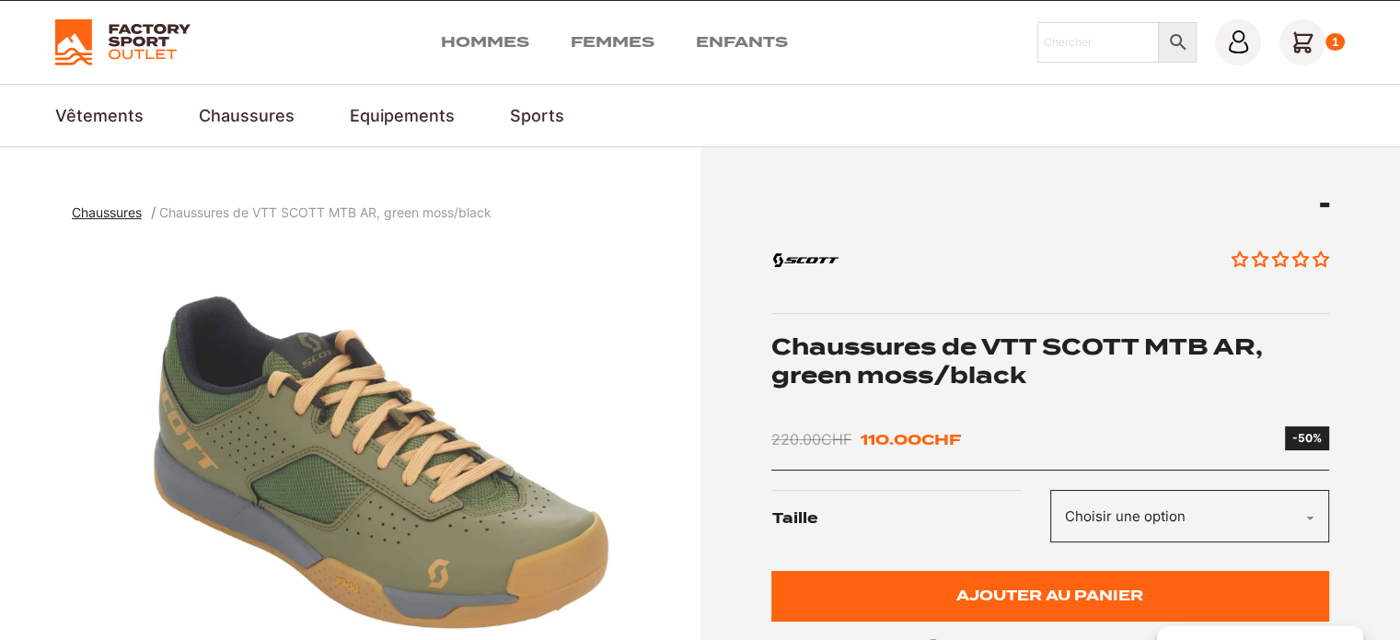
scroll to position [0, 0]
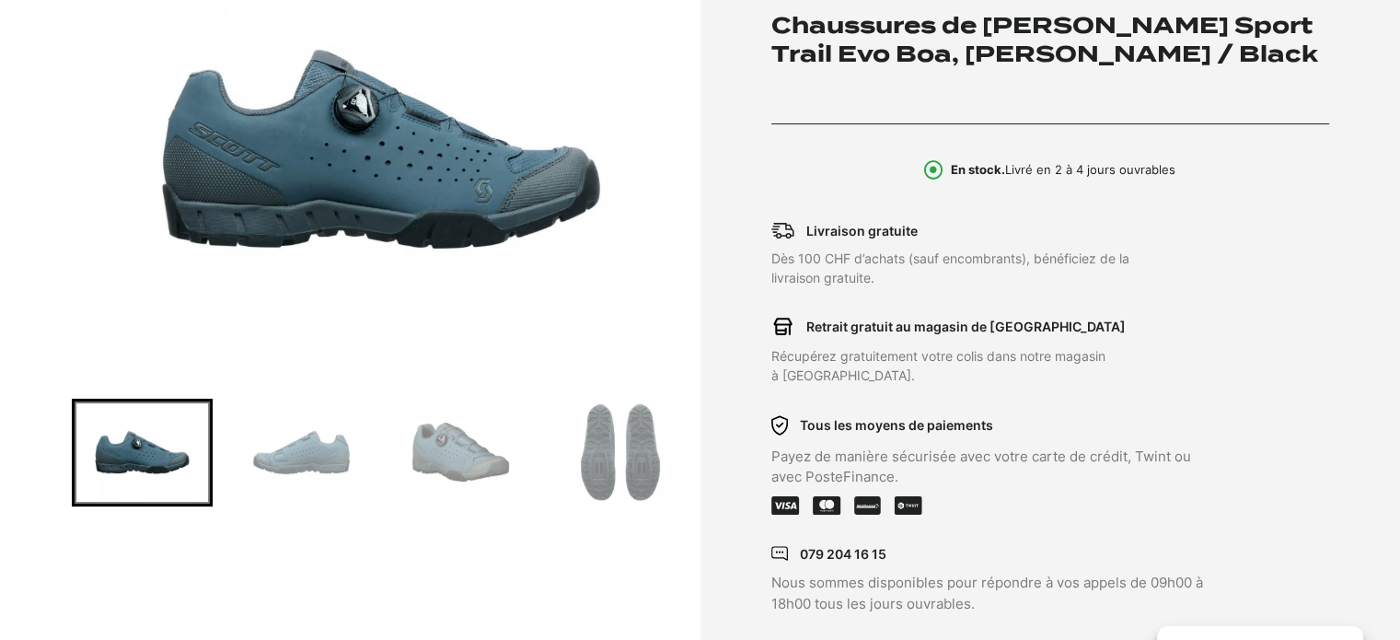
scroll to position [368, 0]
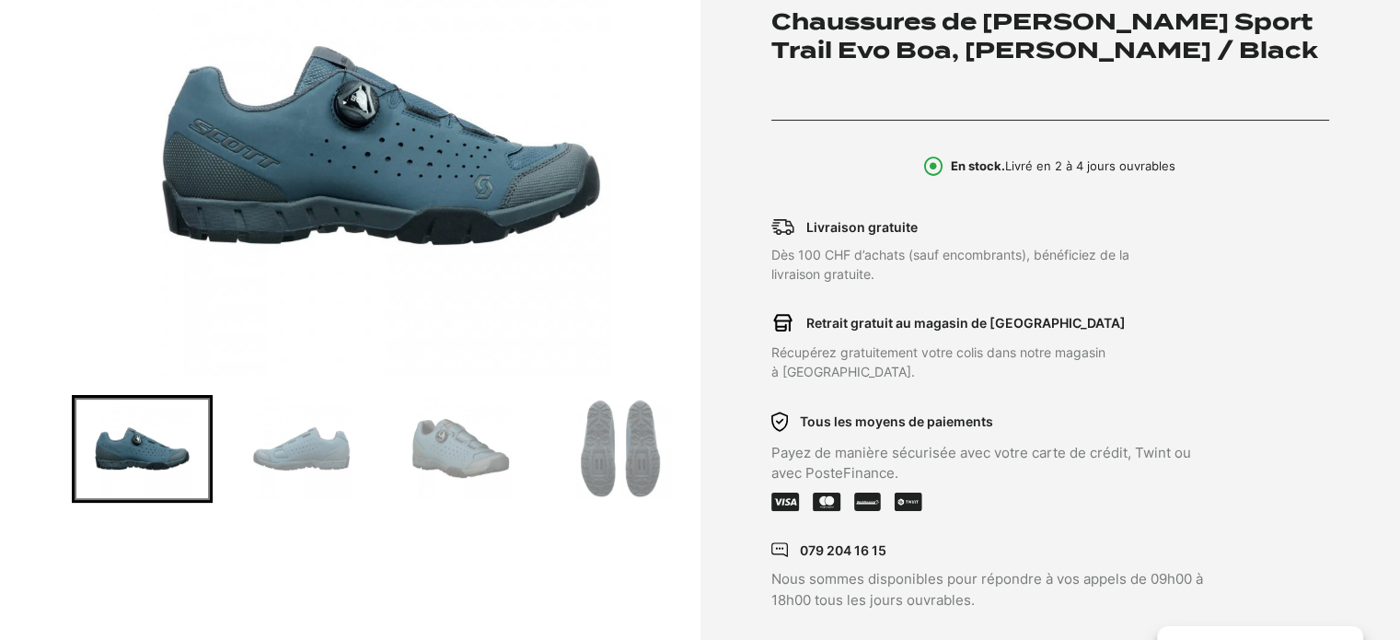
click at [594, 453] on img "Go to slide 4" at bounding box center [619, 448] width 135 height 101
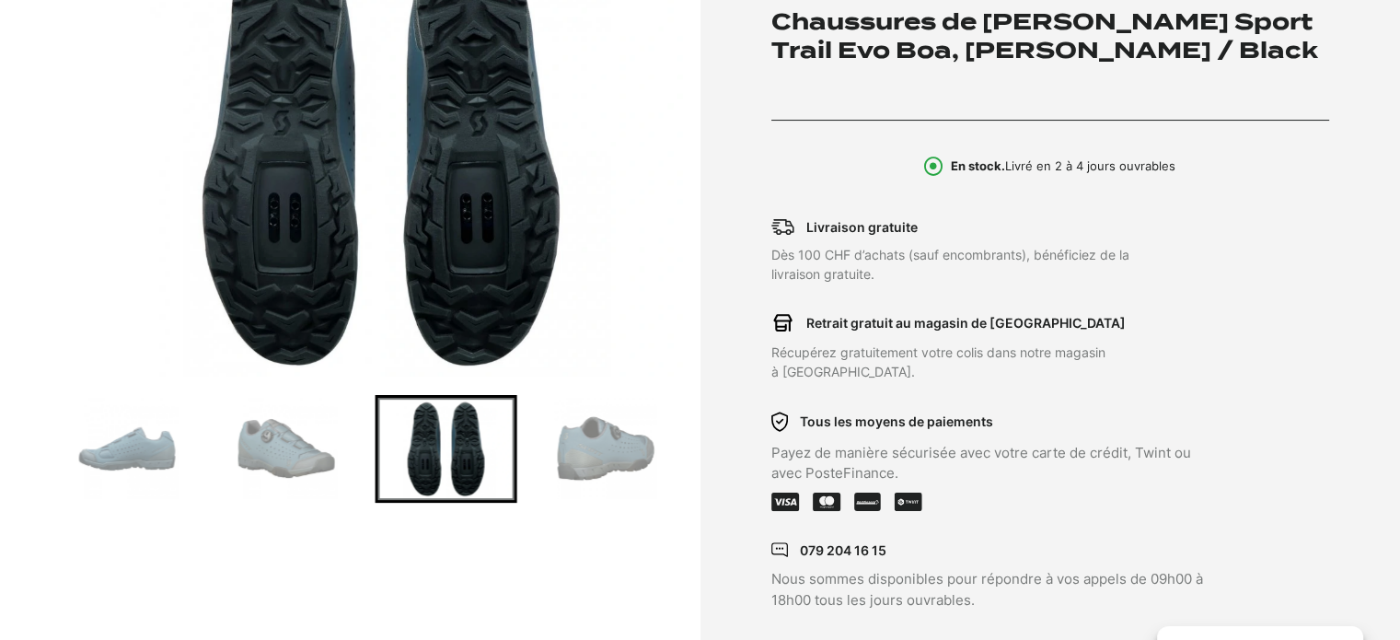
click at [277, 439] on img "Go to slide 3" at bounding box center [286, 448] width 135 height 101
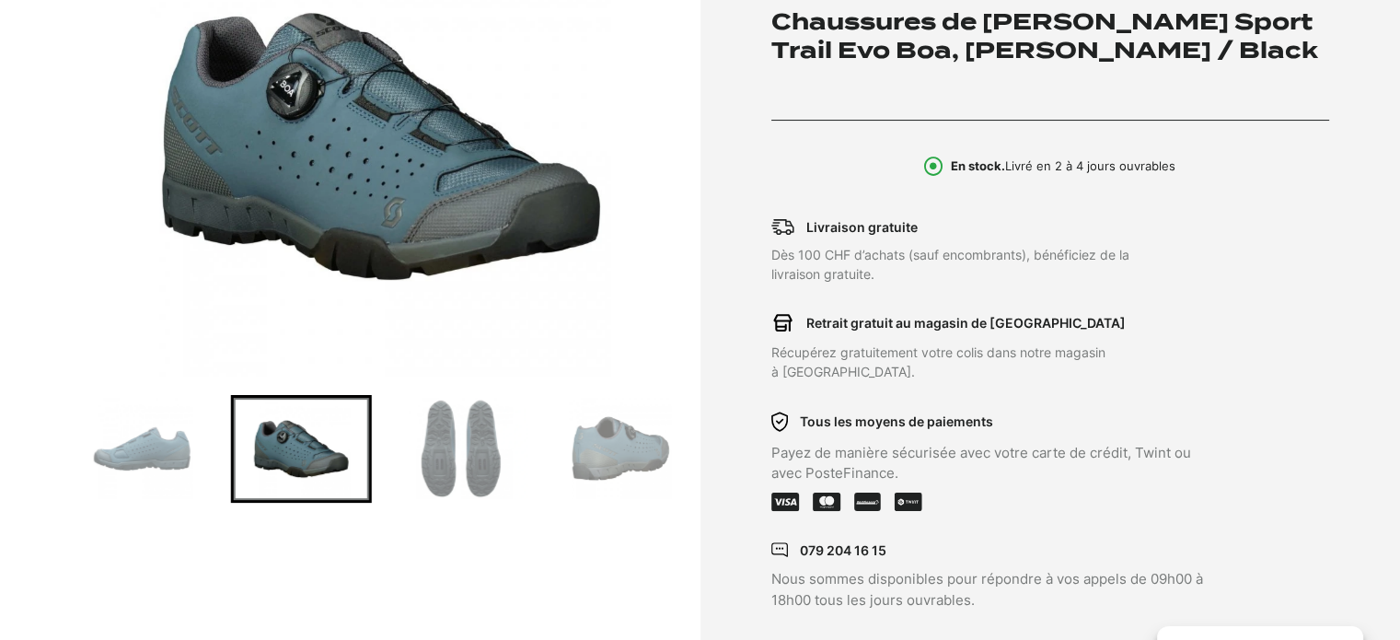
click at [139, 444] on img "Go to slide 2" at bounding box center [142, 448] width 135 height 101
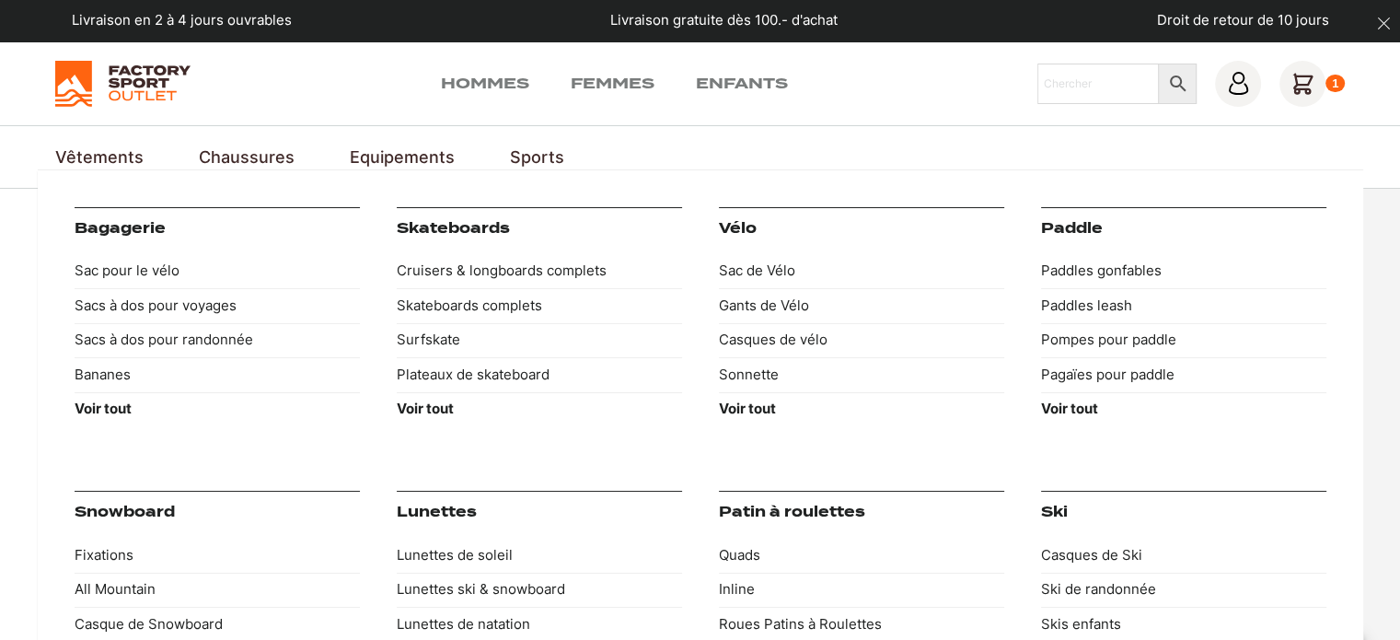
scroll to position [0, 0]
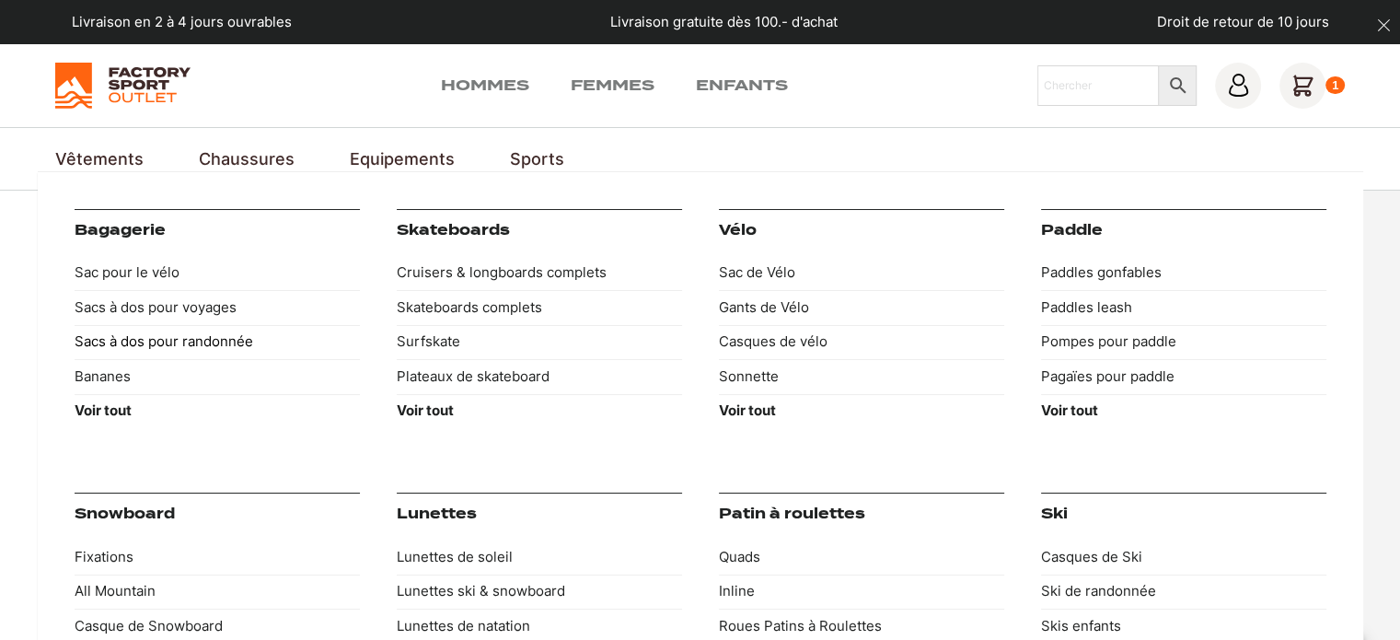
click at [180, 339] on link "Sacs à dos pour randonnée" at bounding box center [217, 342] width 285 height 35
